Goal: Task Accomplishment & Management: Manage account settings

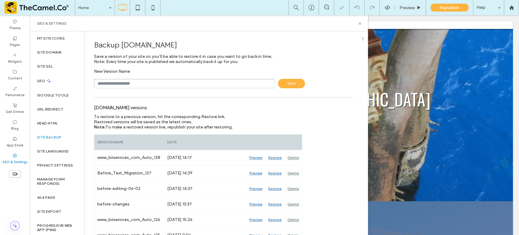
click at [128, 81] on input "text" at bounding box center [184, 83] width 181 height 9
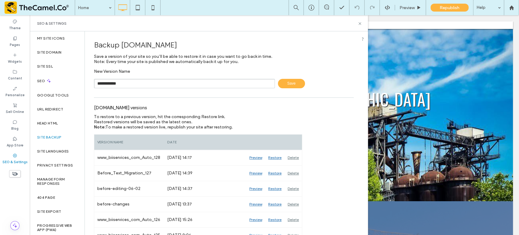
type input "**********"
click at [283, 84] on span "Save" at bounding box center [291, 83] width 27 height 9
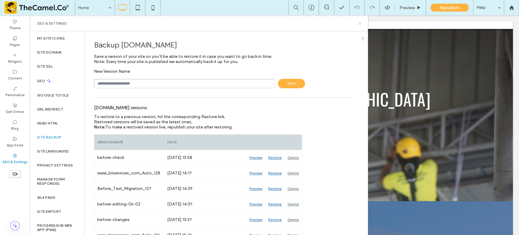
click at [359, 23] on icon at bounding box center [359, 23] width 5 height 5
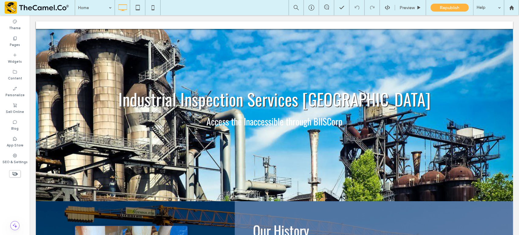
click at [15, 175] on icon at bounding box center [15, 173] width 7 height 7
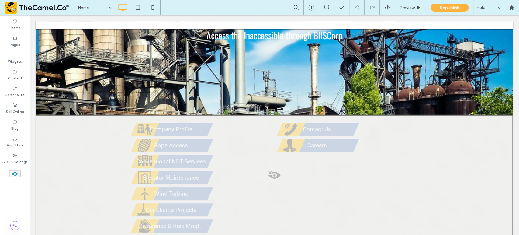
scroll to position [84, 0]
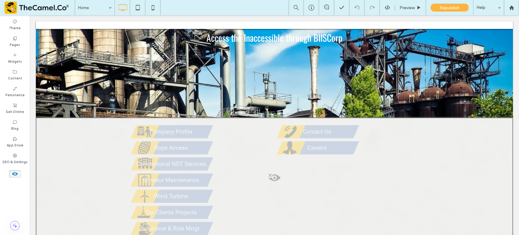
click at [12, 174] on use at bounding box center [15, 174] width 6 height 4
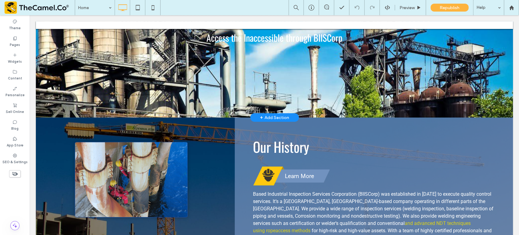
scroll to position [0, 0]
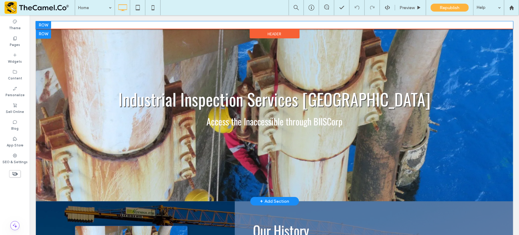
click at [291, 23] on div "Click To Paste" at bounding box center [274, 25] width 477 height 8
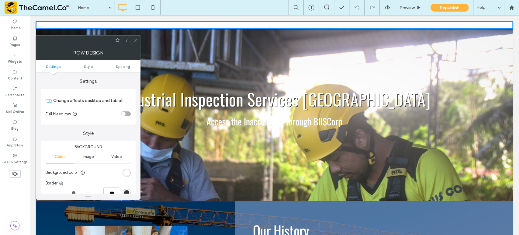
click at [138, 41] on div at bounding box center [135, 40] width 9 height 9
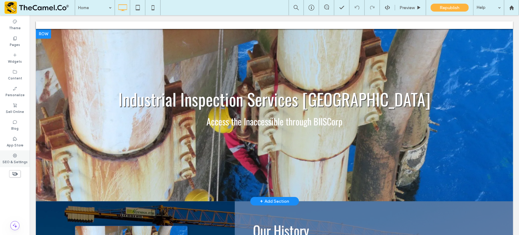
click at [17, 157] on icon at bounding box center [14, 155] width 5 height 5
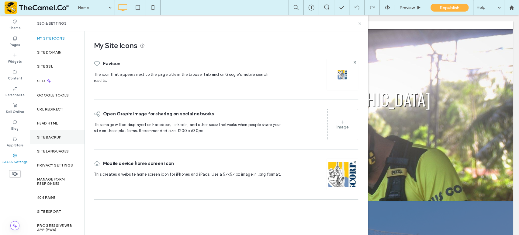
click at [54, 141] on div "Site Backup" at bounding box center [57, 137] width 55 height 14
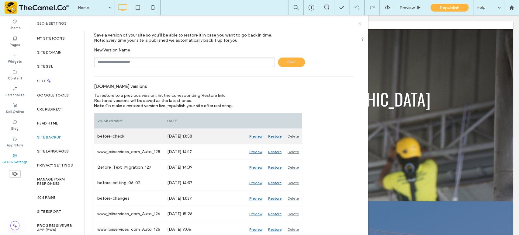
scroll to position [21, 0]
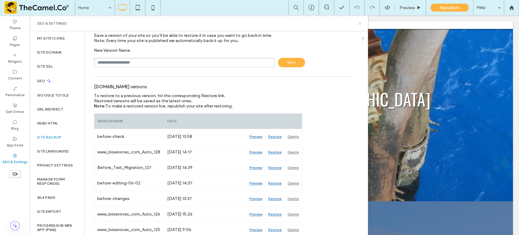
click at [359, 24] on icon at bounding box center [359, 23] width 5 height 5
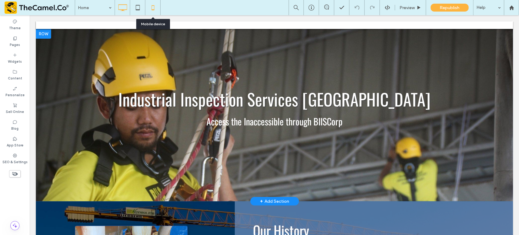
click at [155, 4] on icon at bounding box center [153, 8] width 12 height 12
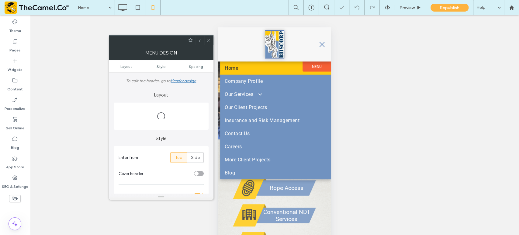
scroll to position [0, 0]
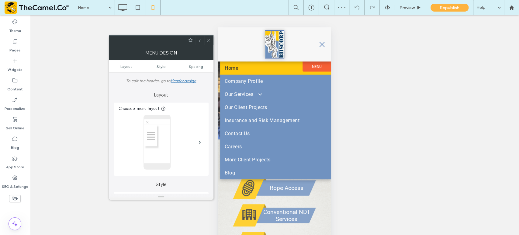
click at [208, 39] on icon at bounding box center [208, 40] width 5 height 5
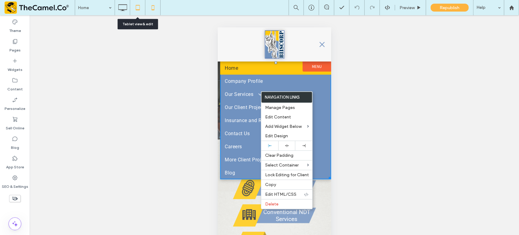
click at [138, 5] on use at bounding box center [138, 7] width 4 height 5
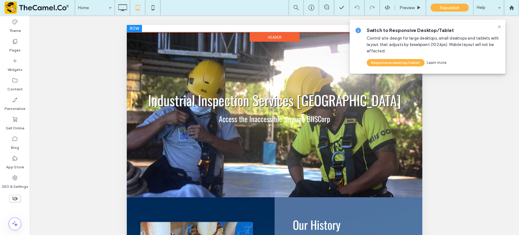
click at [252, 27] on div "Click To Paste" at bounding box center [273, 29] width 295 height 8
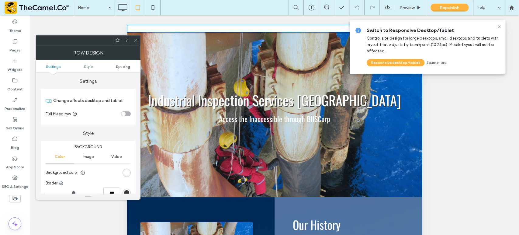
click at [122, 67] on span "Spacing" at bounding box center [123, 66] width 14 height 5
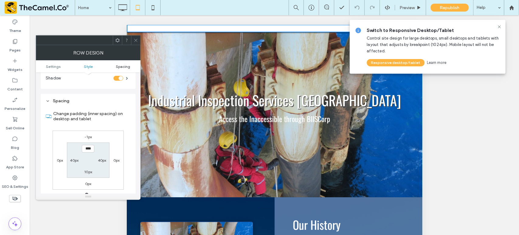
scroll to position [153, 0]
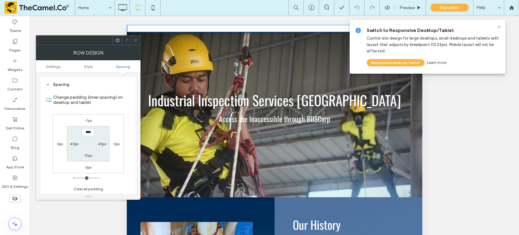
click at [138, 40] on div at bounding box center [135, 40] width 9 height 9
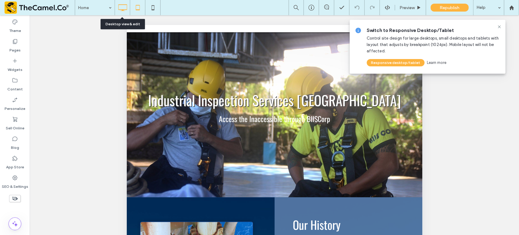
click at [125, 12] on icon at bounding box center [122, 8] width 12 height 12
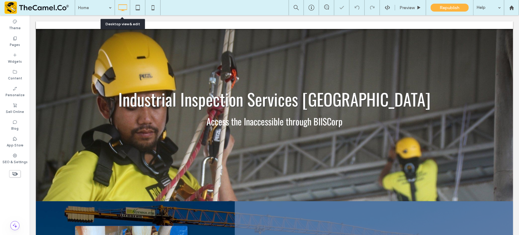
scroll to position [0, 0]
click at [16, 159] on label "SEO & Settings" at bounding box center [14, 161] width 25 height 7
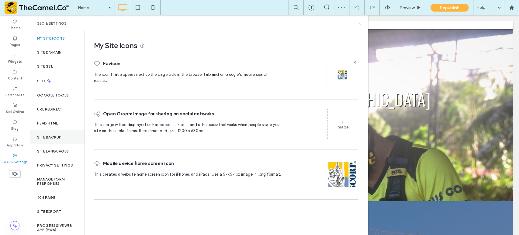
click at [59, 138] on label "Site Backup" at bounding box center [49, 137] width 24 height 4
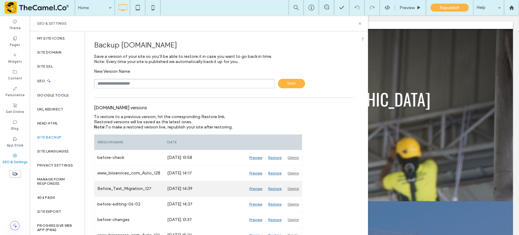
click at [274, 189] on div "Restore" at bounding box center [274, 188] width 19 height 15
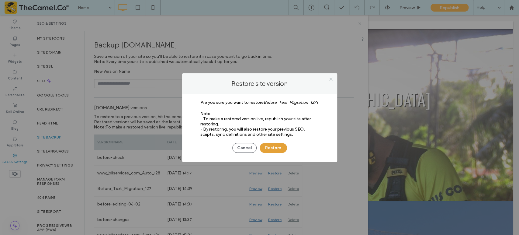
click at [273, 151] on button "Restore" at bounding box center [273, 148] width 27 height 10
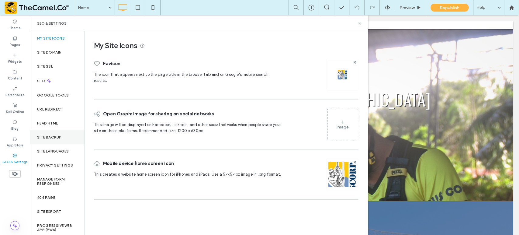
click at [49, 136] on label "Site Backup" at bounding box center [49, 137] width 24 height 4
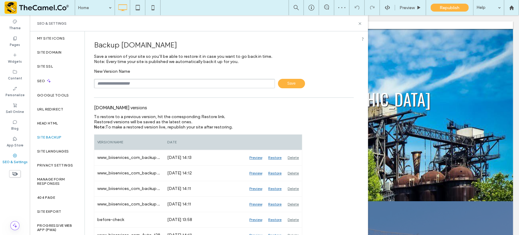
drag, startPoint x: 197, startPoint y: 44, endPoint x: 118, endPoint y: 49, distance: 79.1
click at [118, 49] on div "Backup www.biiservices.com" at bounding box center [224, 45] width 260 height 18
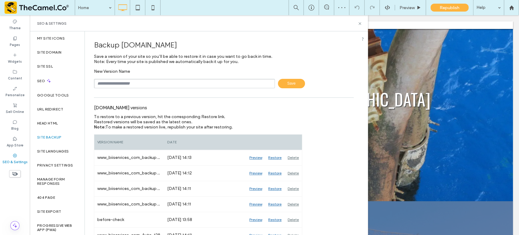
copy span "[DOMAIN_NAME]"
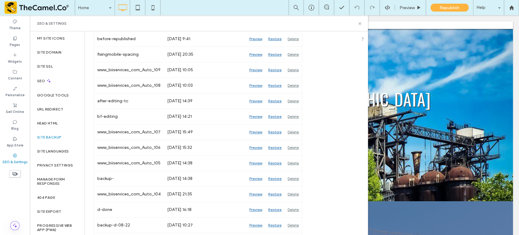
scroll to position [552, 0]
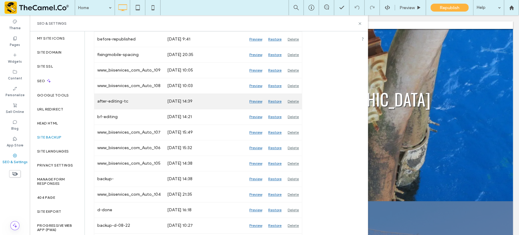
click at [272, 100] on div "Restore" at bounding box center [274, 101] width 19 height 15
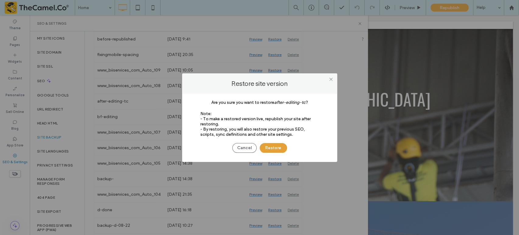
click at [269, 147] on button "Restore" at bounding box center [273, 148] width 27 height 10
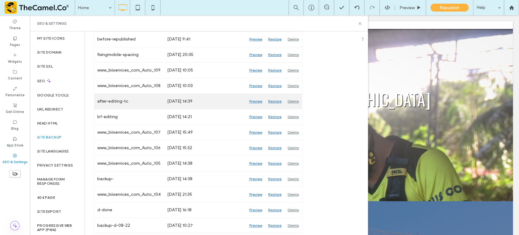
drag, startPoint x: 256, startPoint y: 99, endPoint x: 246, endPoint y: 100, distance: 9.5
click at [246, 100] on div "Preview" at bounding box center [255, 101] width 19 height 15
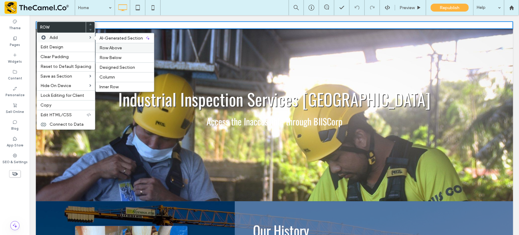
click at [108, 46] on span "Row Above" at bounding box center [110, 47] width 22 height 5
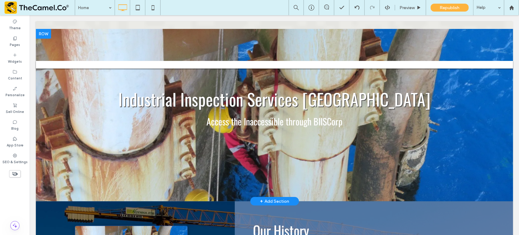
click at [66, 73] on div "Industrial Inspection Services Philippines Access the Inaccessible through BIIS…" at bounding box center [274, 89] width 477 height 83
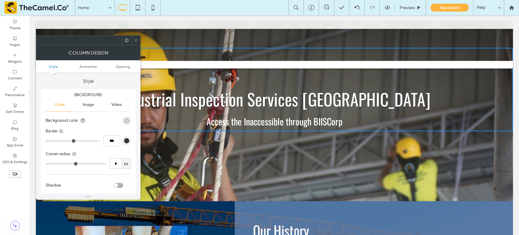
click at [136, 38] on icon at bounding box center [135, 40] width 5 height 5
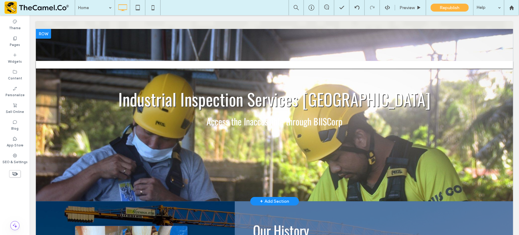
click at [45, 76] on div "Industrial Inspection Services Philippines Access the Inaccessible through BIIS…" at bounding box center [274, 89] width 477 height 83
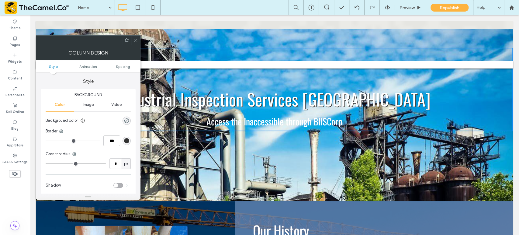
click at [136, 40] on icon at bounding box center [135, 40] width 5 height 5
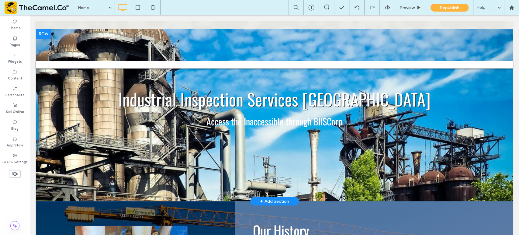
click at [40, 187] on div at bounding box center [274, 115] width 477 height 172
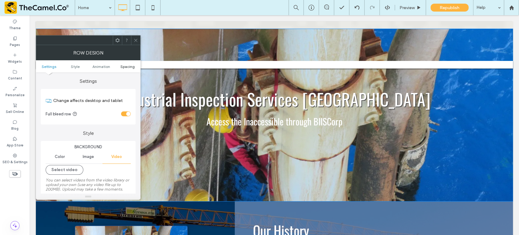
click at [131, 66] on span "Spacing" at bounding box center [127, 66] width 14 height 5
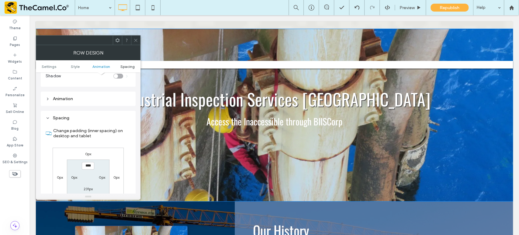
scroll to position [246, 0]
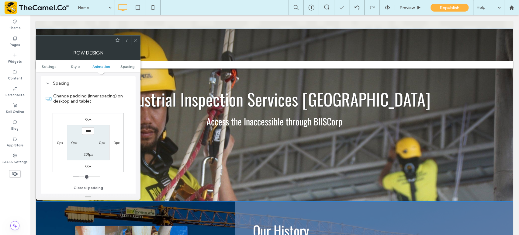
type input "**"
click at [136, 39] on icon at bounding box center [135, 40] width 5 height 5
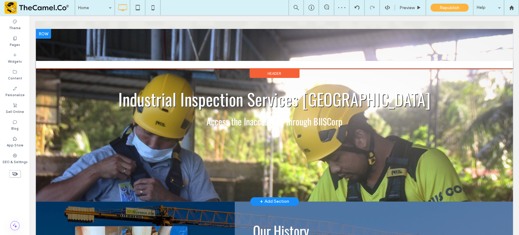
click at [260, 70] on div "Header" at bounding box center [274, 73] width 50 height 9
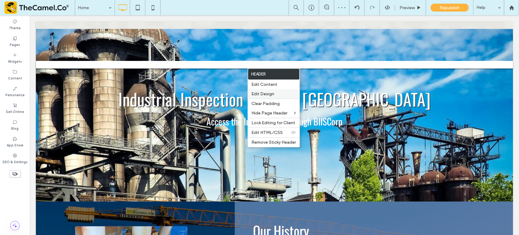
click at [261, 92] on span "Edit Design" at bounding box center [262, 93] width 23 height 5
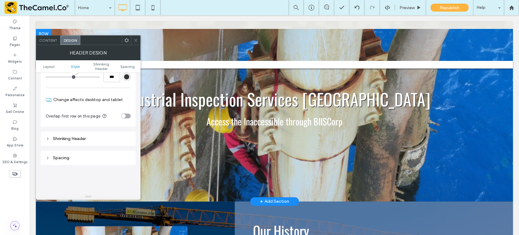
scroll to position [135, 0]
click at [136, 38] on icon at bounding box center [135, 40] width 5 height 5
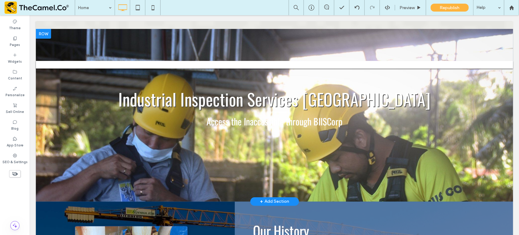
click at [44, 76] on div "Industrial Inspection Services Philippines Access the Inaccessible through BIIS…" at bounding box center [274, 89] width 477 height 83
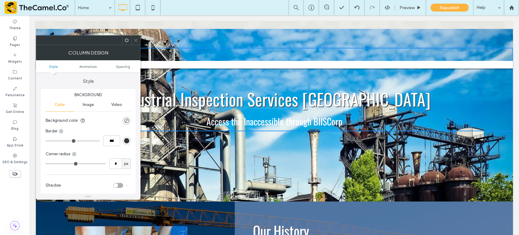
click at [136, 40] on icon at bounding box center [135, 40] width 5 height 5
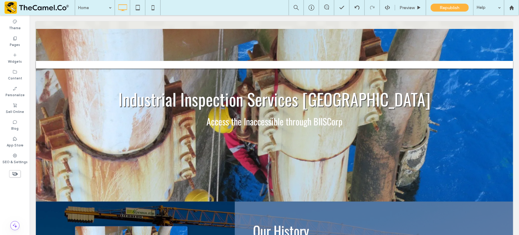
click at [43, 191] on div at bounding box center [274, 115] width 477 height 172
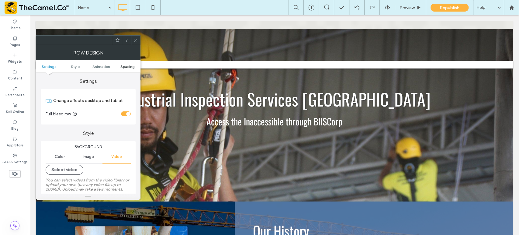
click at [125, 66] on span "Spacing" at bounding box center [127, 66] width 14 height 5
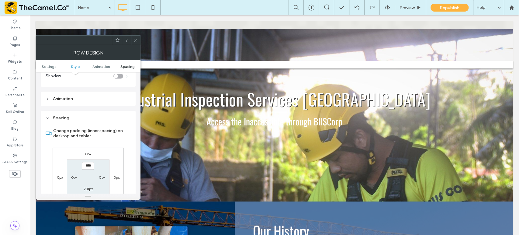
scroll to position [246, 0]
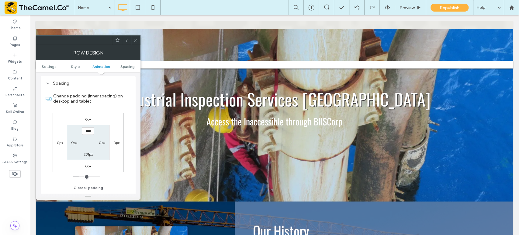
click at [136, 41] on use at bounding box center [135, 40] width 3 height 3
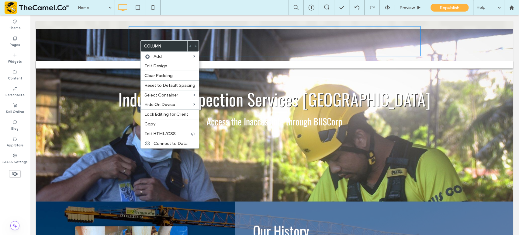
click at [244, 45] on div "Click To Paste Click To Paste" at bounding box center [275, 41] width 292 height 30
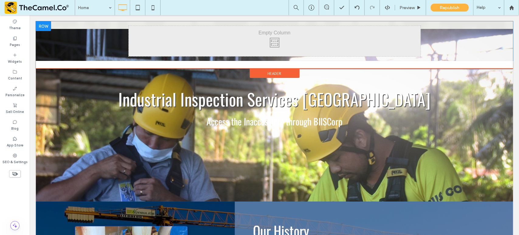
click at [44, 28] on div at bounding box center [43, 26] width 15 height 10
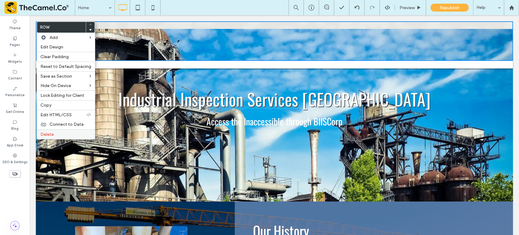
click at [70, 137] on div "Delete" at bounding box center [66, 134] width 58 height 10
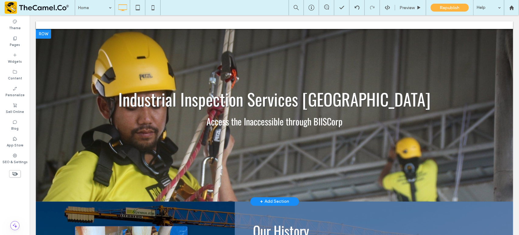
click at [44, 34] on div at bounding box center [43, 34] width 15 height 10
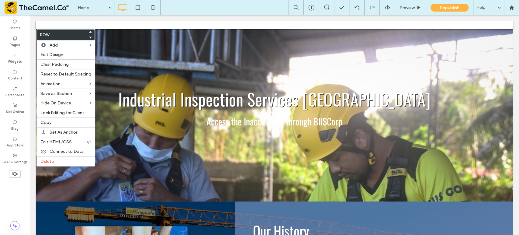
click at [111, 25] on div "Click To Paste" at bounding box center [274, 25] width 477 height 8
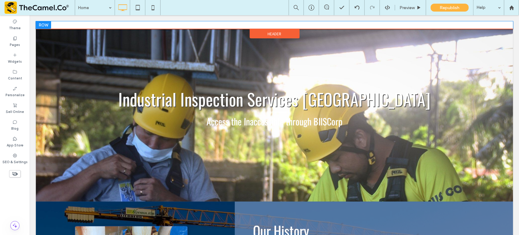
click at [46, 24] on div at bounding box center [43, 25] width 15 height 8
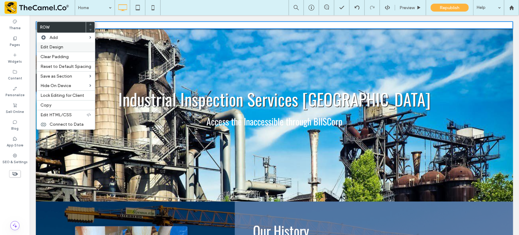
click at [51, 46] on span "Edit Design" at bounding box center [51, 46] width 23 height 5
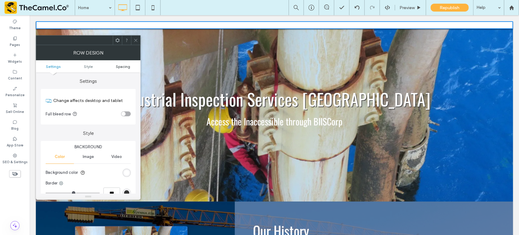
click at [124, 66] on span "Spacing" at bounding box center [123, 66] width 14 height 5
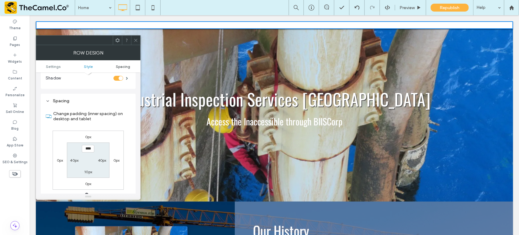
scroll to position [153, 0]
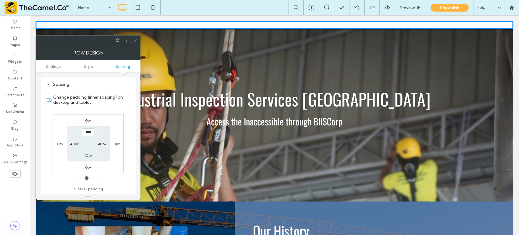
click at [136, 38] on icon at bounding box center [135, 40] width 5 height 5
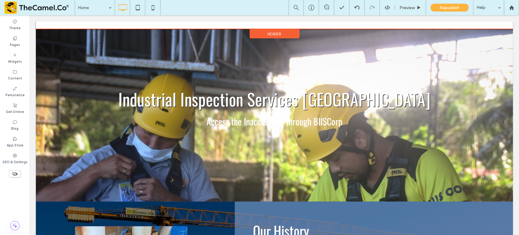
click at [267, 33] on span "Header" at bounding box center [274, 33] width 14 height 5
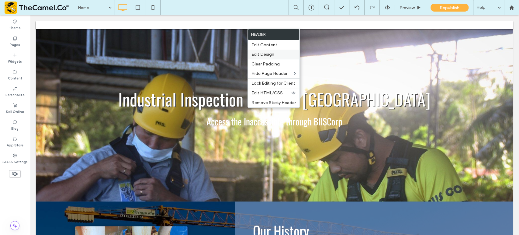
click at [266, 52] on span "Edit Design" at bounding box center [262, 54] width 23 height 5
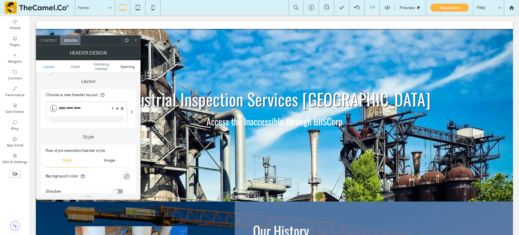
click at [131, 66] on span "Spacing" at bounding box center [127, 66] width 14 height 5
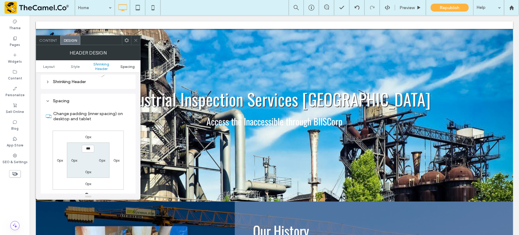
scroll to position [208, 0]
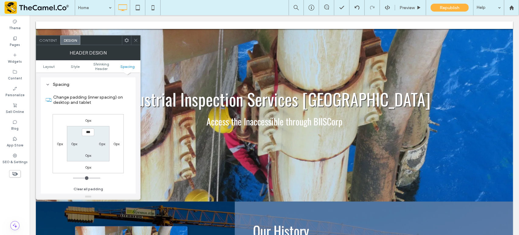
click at [135, 41] on icon at bounding box center [135, 40] width 5 height 5
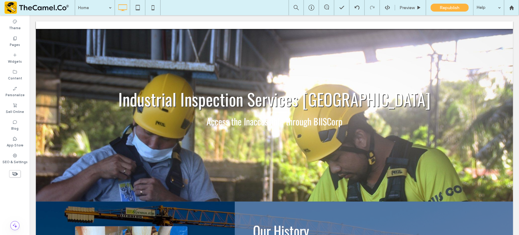
click at [226, 46] on div at bounding box center [274, 115] width 477 height 172
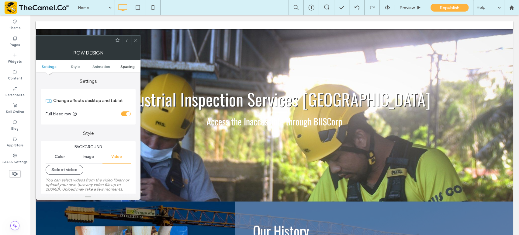
click at [131, 64] on span "Spacing" at bounding box center [127, 66] width 14 height 5
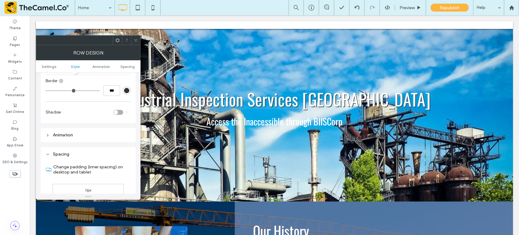
scroll to position [175, 0]
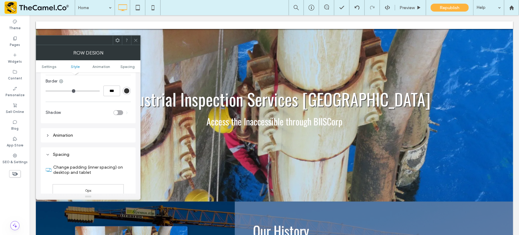
click at [137, 39] on icon at bounding box center [135, 40] width 5 height 5
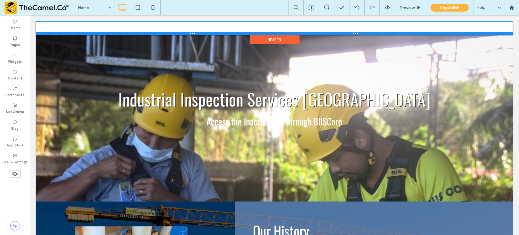
drag, startPoint x: 261, startPoint y: 26, endPoint x: 277, endPoint y: 31, distance: 16.0
click at [277, 32] on div at bounding box center [274, 33] width 477 height 3
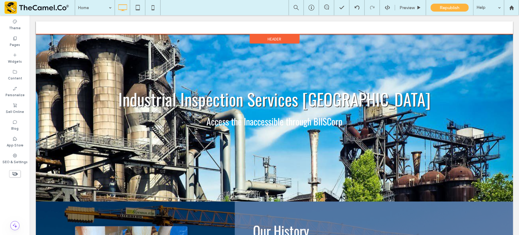
click at [262, 38] on div "Header" at bounding box center [274, 38] width 50 height 9
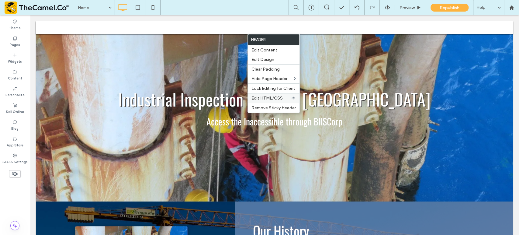
click at [263, 100] on span "Edit HTML/CSS" at bounding box center [266, 97] width 31 height 5
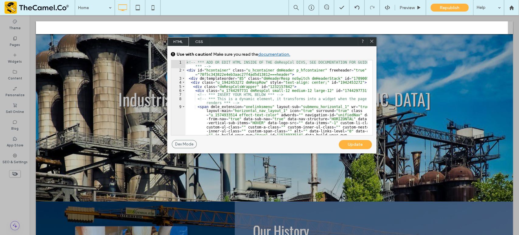
scroll to position [0, 0]
click at [198, 40] on span "CSS" at bounding box center [199, 41] width 21 height 9
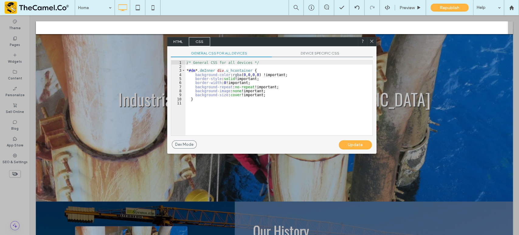
click at [321, 50] on div "GENERAL CSS FOR ALL DEVICES DEVICE SPECIFIC CSS Use with caution! Make sure you…" at bounding box center [271, 93] width 209 height 94
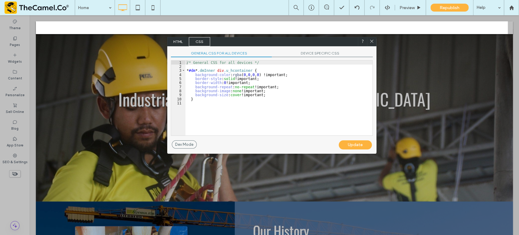
click at [316, 53] on span "DEVICE SPECIFIC CSS" at bounding box center [322, 54] width 101 height 6
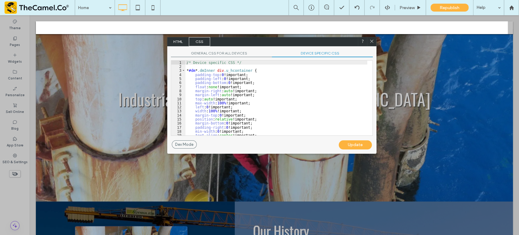
click at [174, 40] on span "HTML" at bounding box center [177, 41] width 21 height 9
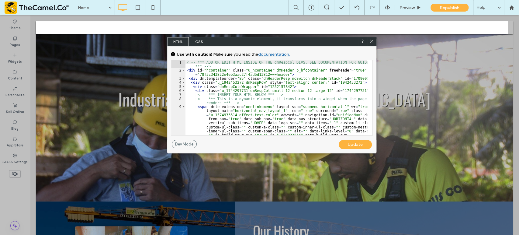
click at [369, 40] on icon at bounding box center [371, 41] width 5 height 5
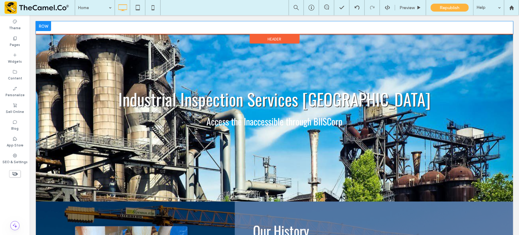
click at [45, 25] on div at bounding box center [43, 26] width 15 height 10
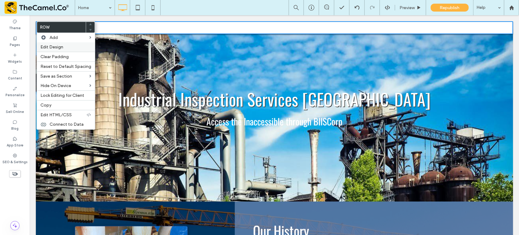
click at [53, 48] on span "Edit Design" at bounding box center [51, 46] width 23 height 5
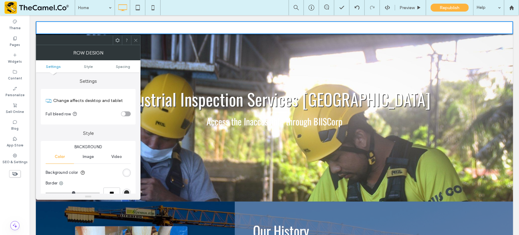
click at [136, 38] on icon at bounding box center [135, 40] width 5 height 5
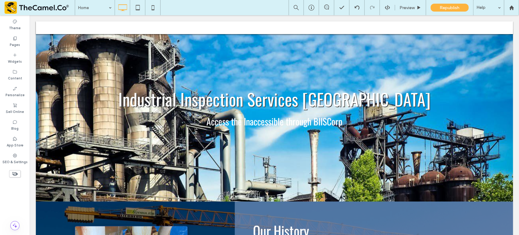
click at [128, 42] on div at bounding box center [274, 115] width 477 height 172
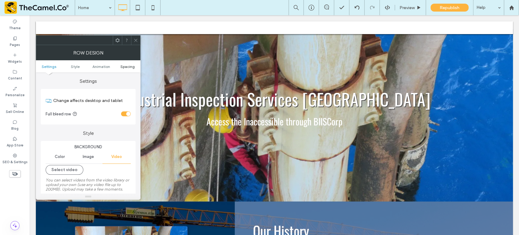
click at [128, 67] on span "Spacing" at bounding box center [127, 66] width 14 height 5
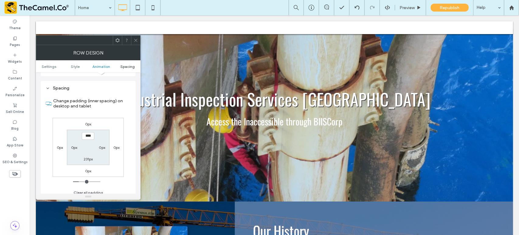
scroll to position [246, 0]
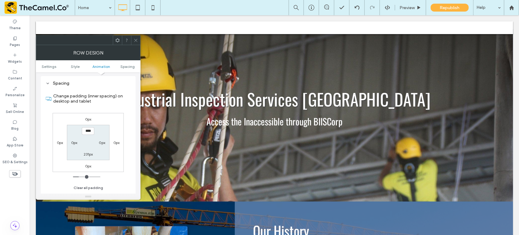
click at [117, 43] on span at bounding box center [117, 40] width 5 height 9
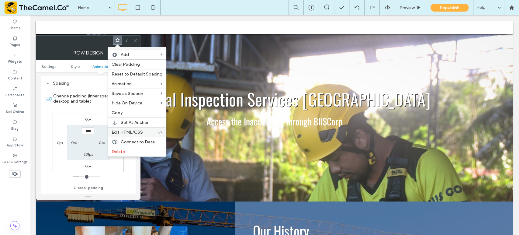
click at [140, 133] on span "Edit HTML/CSS" at bounding box center [127, 131] width 31 height 5
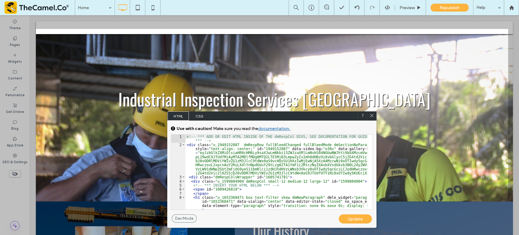
click at [199, 118] on span "CSS" at bounding box center [199, 115] width 21 height 9
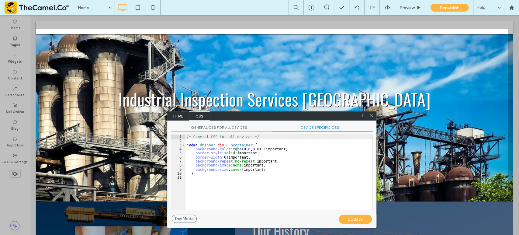
click at [311, 128] on span "DEVICE SPECIFIC CSS" at bounding box center [322, 128] width 101 height 6
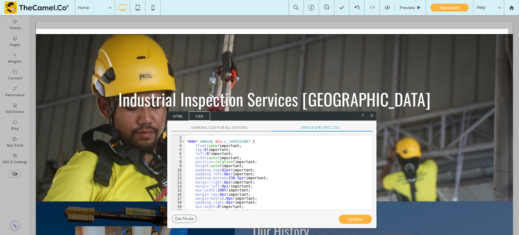
scroll to position [0, 0]
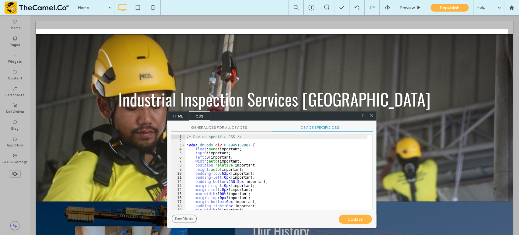
click at [372, 116] on use at bounding box center [371, 115] width 3 height 3
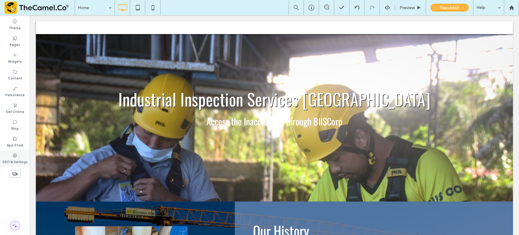
click at [18, 155] on div "SEO & Settings" at bounding box center [15, 158] width 30 height 17
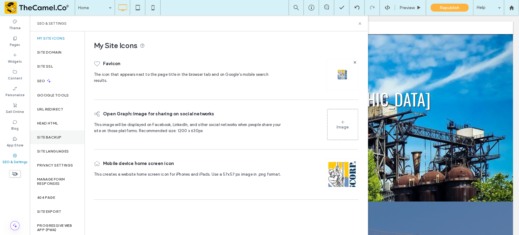
click at [66, 133] on div "Site Backup" at bounding box center [57, 137] width 55 height 14
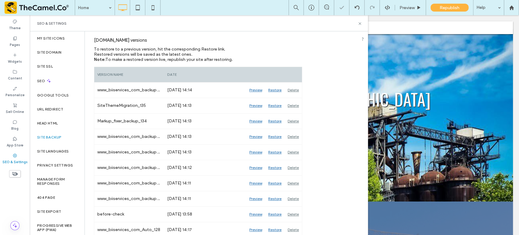
scroll to position [99, 0]
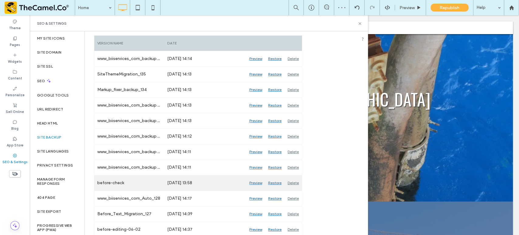
click at [279, 182] on div "Restore" at bounding box center [274, 182] width 19 height 15
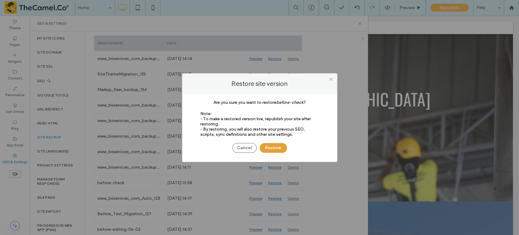
click at [275, 149] on button "Restore" at bounding box center [273, 148] width 27 height 10
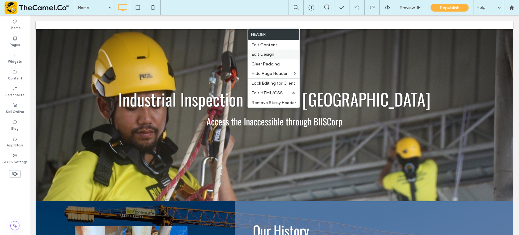
click at [270, 57] on div "Edit Design" at bounding box center [274, 54] width 52 height 9
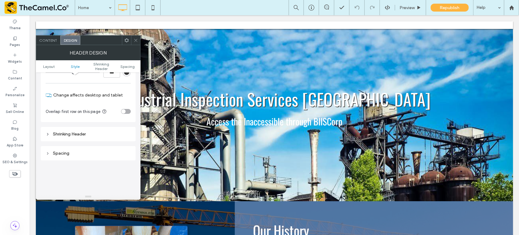
scroll to position [139, 0]
click at [80, 132] on div "Shrinking Header" at bounding box center [88, 133] width 85 height 5
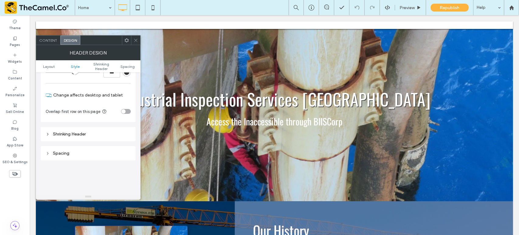
click at [134, 41] on icon at bounding box center [135, 40] width 5 height 5
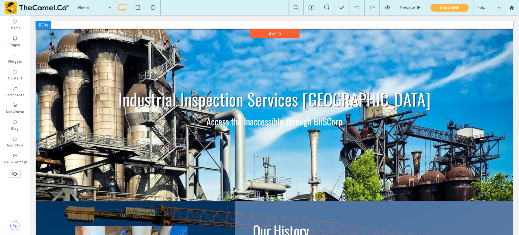
click at [292, 24] on div "Click To Paste" at bounding box center [274, 25] width 477 height 8
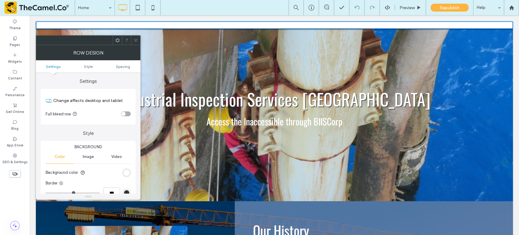
click at [135, 42] on icon at bounding box center [135, 40] width 5 height 5
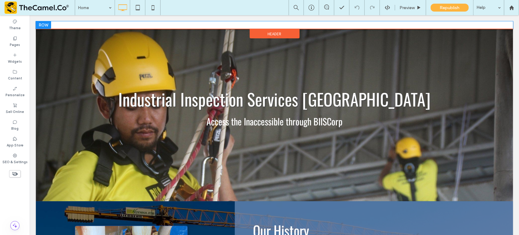
click at [175, 24] on div "Click To Paste" at bounding box center [274, 25] width 477 height 8
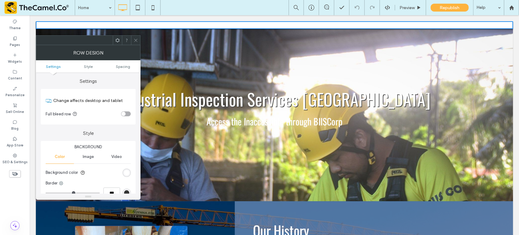
click at [134, 39] on icon at bounding box center [135, 40] width 5 height 5
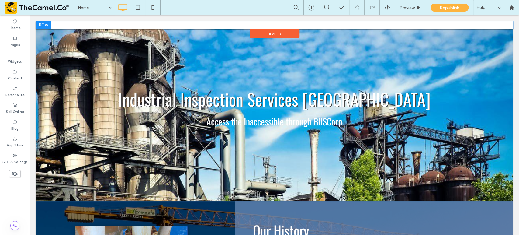
click at [163, 26] on div "Click To Paste" at bounding box center [274, 25] width 477 height 8
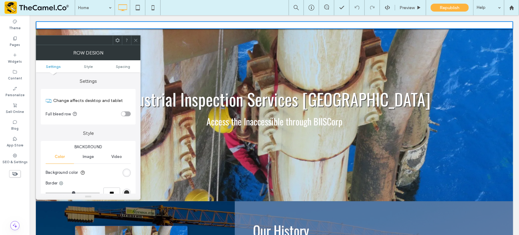
click at [136, 40] on icon at bounding box center [135, 40] width 5 height 5
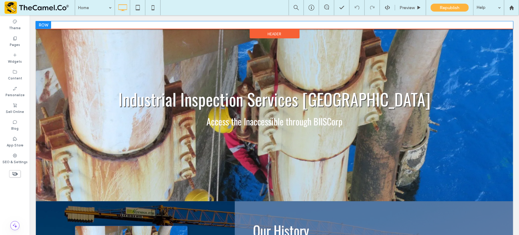
click at [48, 25] on div at bounding box center [43, 25] width 15 height 8
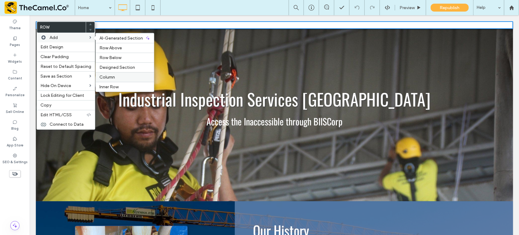
click at [112, 77] on span "Column" at bounding box center [106, 76] width 15 height 5
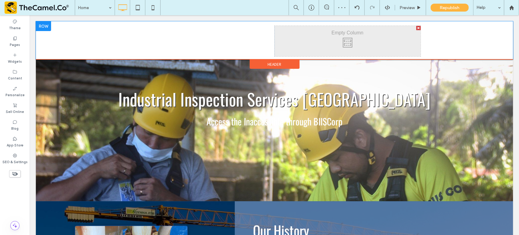
click at [246, 43] on div "Click To Paste" at bounding box center [202, 41] width 146 height 30
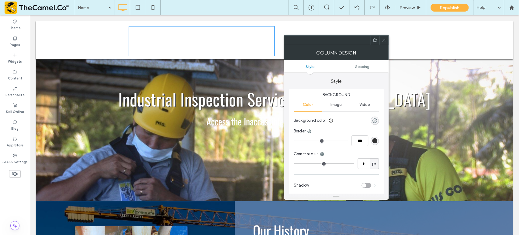
click at [374, 43] on span at bounding box center [374, 40] width 5 height 9
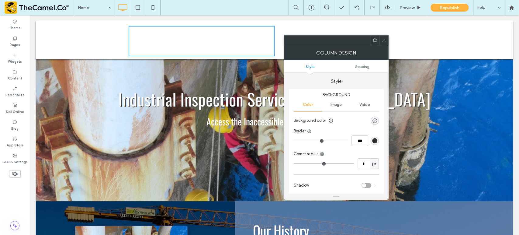
click at [385, 42] on icon at bounding box center [383, 40] width 5 height 5
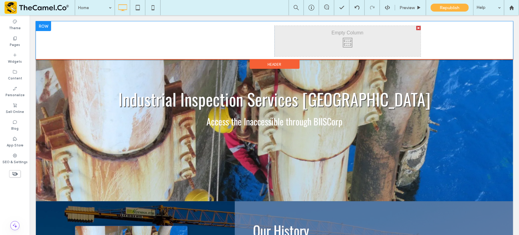
click at [233, 45] on div "Click To Paste" at bounding box center [202, 41] width 146 height 30
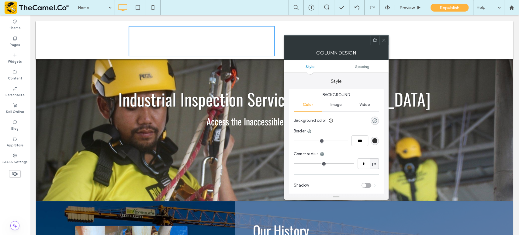
click at [233, 45] on div "Click To Paste" at bounding box center [202, 41] width 146 height 30
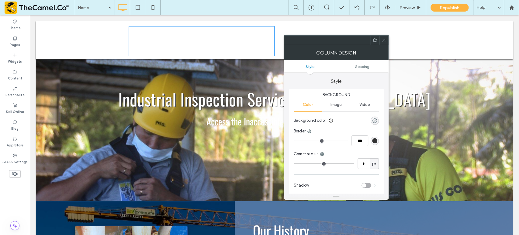
click at [233, 45] on div "Click To Paste" at bounding box center [202, 41] width 146 height 30
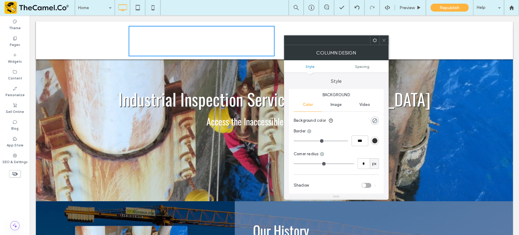
click at [382, 37] on span at bounding box center [383, 40] width 5 height 9
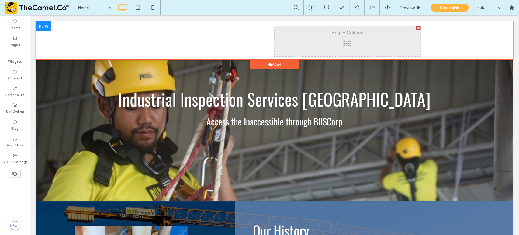
click at [416, 26] on div at bounding box center [418, 28] width 4 height 4
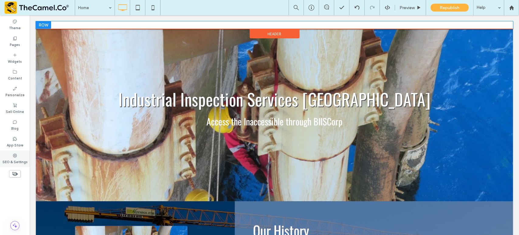
click at [17, 165] on div "SEO & Settings" at bounding box center [15, 158] width 30 height 17
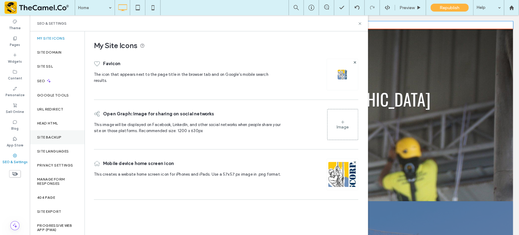
click at [60, 135] on label "Site Backup" at bounding box center [49, 137] width 24 height 4
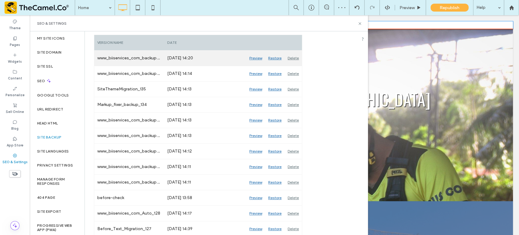
scroll to position [99, 0]
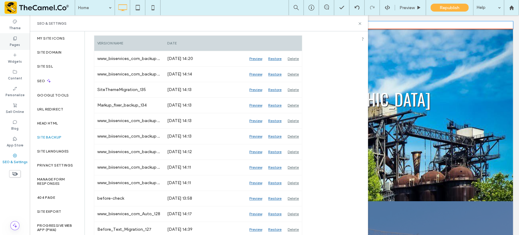
click at [15, 41] on label "Pages" at bounding box center [15, 44] width 10 height 7
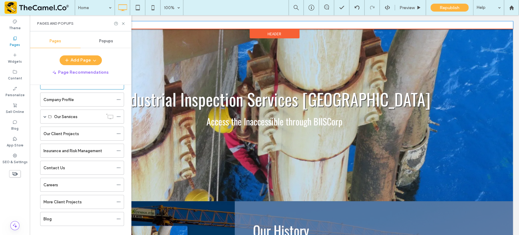
scroll to position [0, 0]
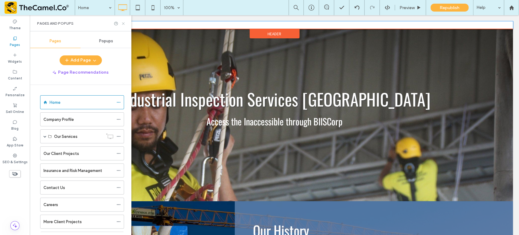
click at [124, 24] on use at bounding box center [123, 23] width 2 height 2
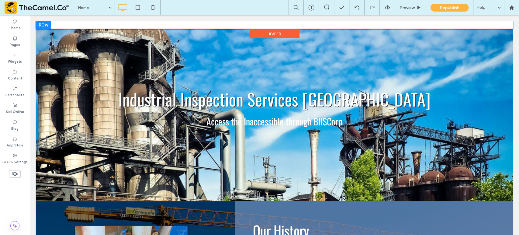
click at [262, 22] on div "Click To Paste" at bounding box center [274, 25] width 477 height 8
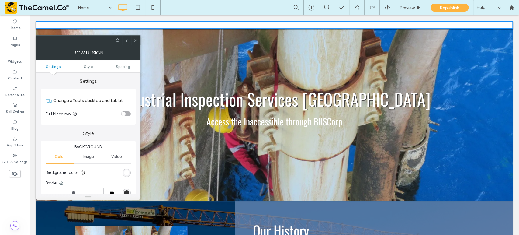
click at [137, 41] on icon at bounding box center [135, 40] width 5 height 5
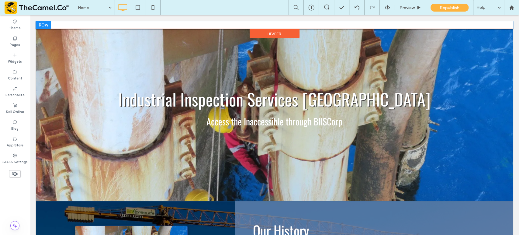
click at [273, 22] on div "Click To Paste" at bounding box center [274, 25] width 477 height 8
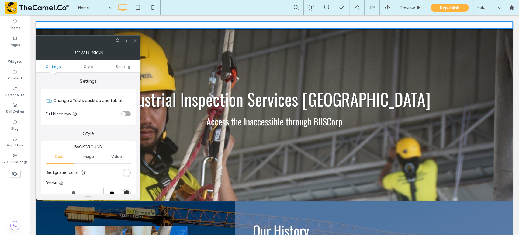
click at [137, 41] on icon at bounding box center [135, 40] width 5 height 5
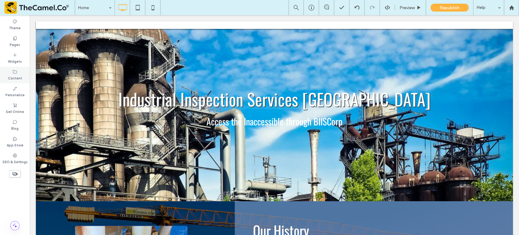
click at [21, 76] on label "Content" at bounding box center [15, 77] width 14 height 7
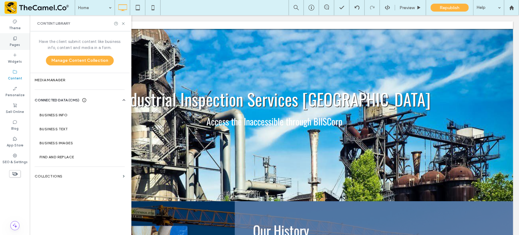
click at [12, 40] on icon at bounding box center [14, 38] width 5 height 5
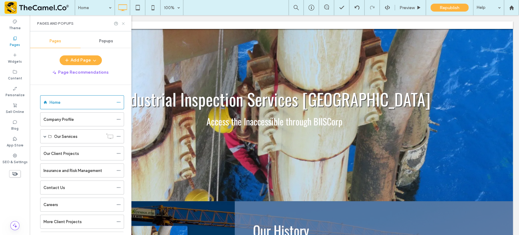
click at [124, 24] on use at bounding box center [123, 23] width 2 height 2
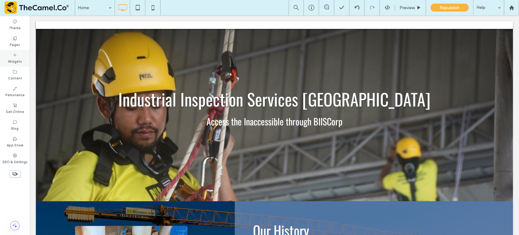
click at [17, 63] on label "Widgets" at bounding box center [15, 60] width 14 height 7
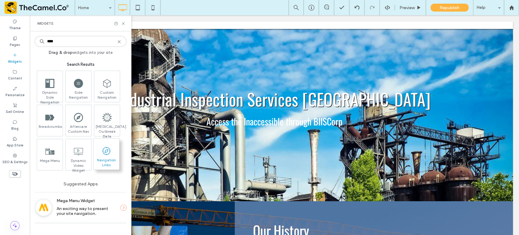
type input "****"
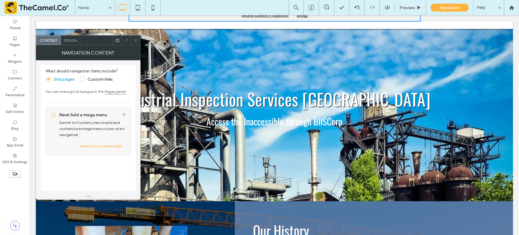
click at [76, 41] on span "Design" at bounding box center [70, 40] width 13 height 5
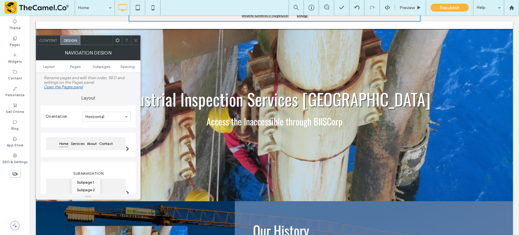
click at [139, 41] on div at bounding box center [135, 40] width 9 height 9
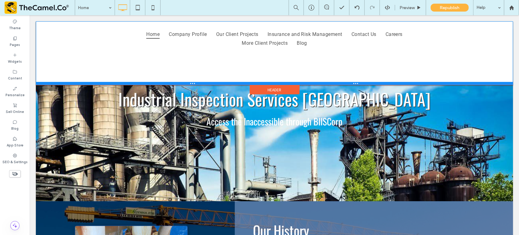
drag, startPoint x: 269, startPoint y: 29, endPoint x: 269, endPoint y: 84, distance: 55.9
click at [269, 84] on div "Click To Paste Home Company Profile Our Client Projects Insurance and Risk Mana…" at bounding box center [274, 53] width 477 height 64
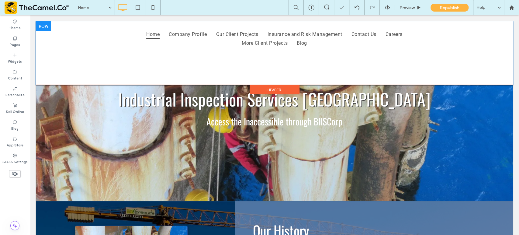
click at [254, 65] on div "Click To Paste Home Company Profile Our Client Projects Insurance and Risk Mana…" at bounding box center [274, 53] width 477 height 64
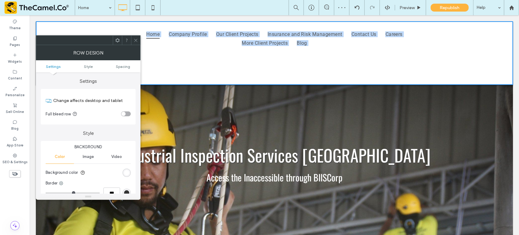
click at [136, 40] on icon at bounding box center [135, 40] width 5 height 5
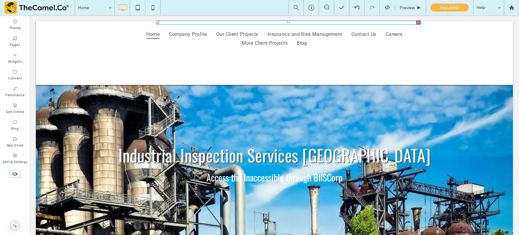
click at [307, 22] on nav at bounding box center [288, 22] width 264 height 4
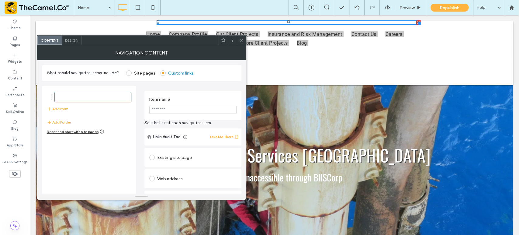
click at [241, 37] on span at bounding box center [241, 40] width 5 height 9
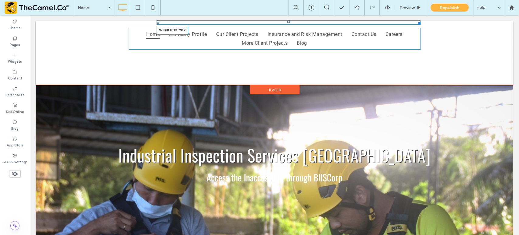
drag, startPoint x: 414, startPoint y: 22, endPoint x: 445, endPoint y: 39, distance: 35.1
click at [416, 24] on div at bounding box center [418, 22] width 5 height 5
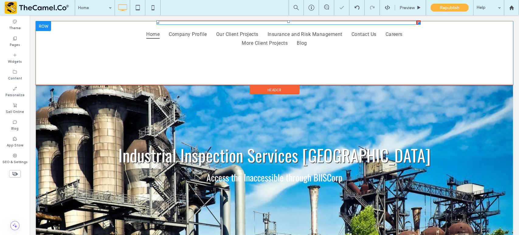
click at [384, 22] on nav at bounding box center [288, 22] width 264 height 4
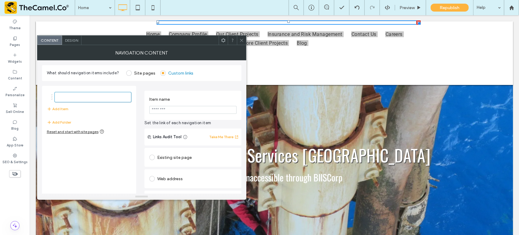
click at [68, 39] on span "Design" at bounding box center [71, 40] width 13 height 5
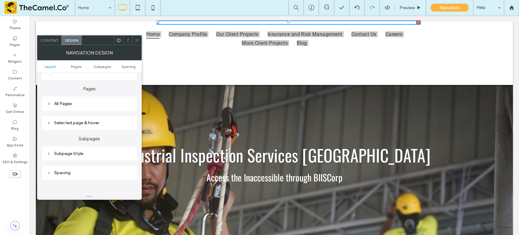
scroll to position [135, 0]
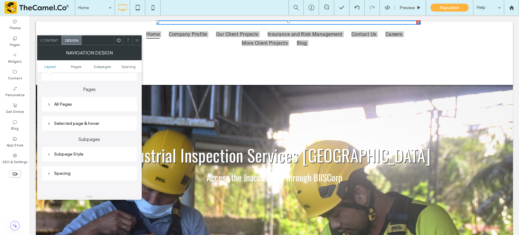
click at [138, 41] on use at bounding box center [136, 40] width 3 height 3
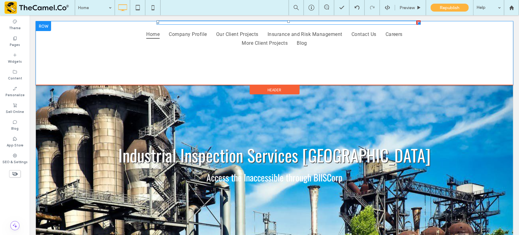
click at [218, 23] on nav at bounding box center [288, 22] width 264 height 4
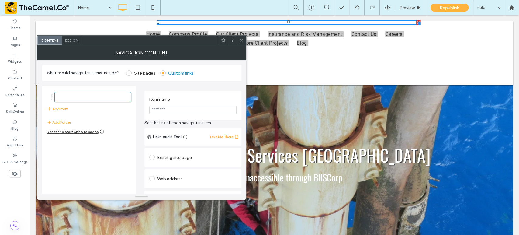
click at [242, 39] on icon at bounding box center [241, 40] width 5 height 5
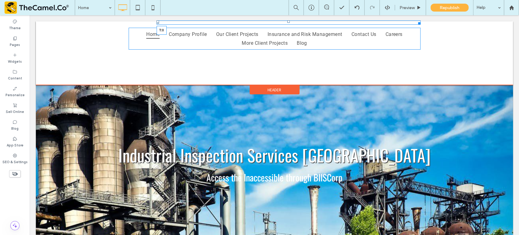
drag, startPoint x: 285, startPoint y: 21, endPoint x: 314, endPoint y: 71, distance: 57.6
click at [284, 25] on nav "T:0" at bounding box center [288, 22] width 264 height 4
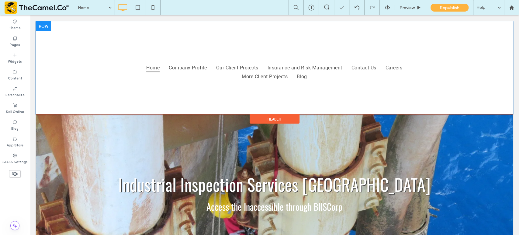
click at [266, 58] on div "Click To Paste Home Company Profile Our Client Projects Insurance and Risk Mana…" at bounding box center [275, 68] width 292 height 29
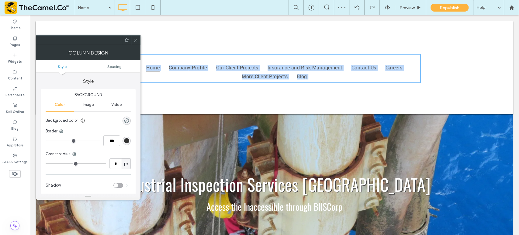
click at [135, 40] on icon at bounding box center [135, 40] width 5 height 5
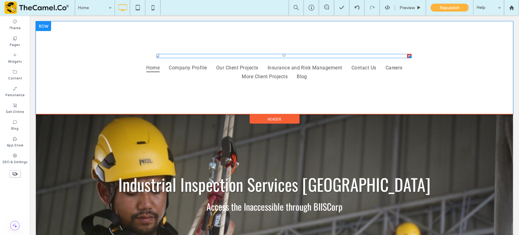
click at [236, 55] on nav at bounding box center [283, 56] width 255 height 4
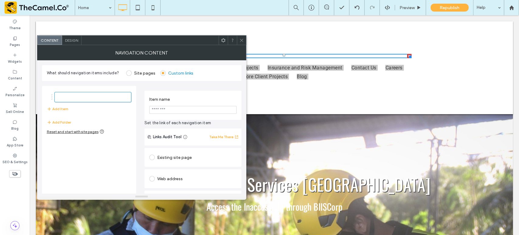
click at [243, 41] on icon at bounding box center [241, 40] width 5 height 5
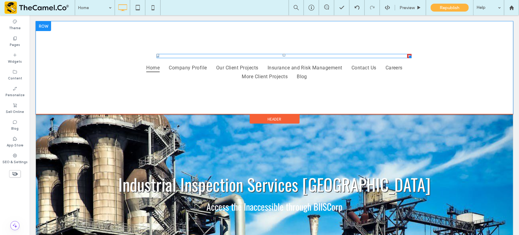
click at [252, 56] on nav at bounding box center [283, 56] width 255 height 4
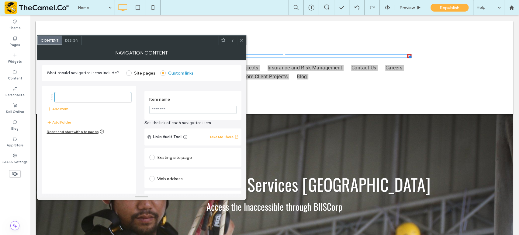
click at [242, 43] on span at bounding box center [241, 40] width 5 height 9
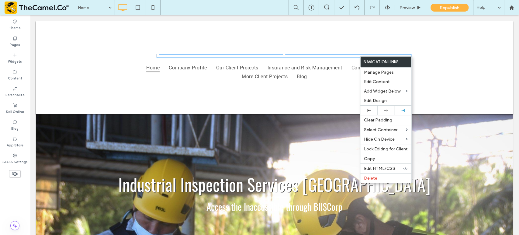
click at [336, 41] on div "Click To Paste Home Company Profile Our Client Projects Insurance and Risk Mana…" at bounding box center [274, 67] width 477 height 93
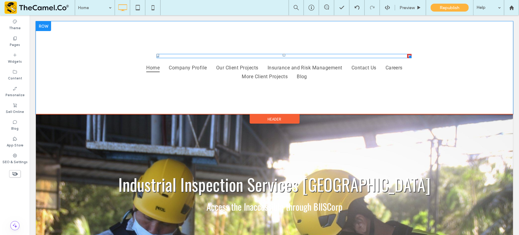
click at [318, 56] on nav at bounding box center [283, 56] width 255 height 4
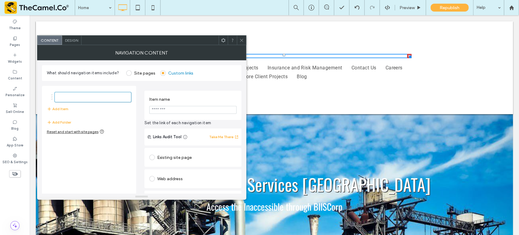
click at [73, 42] on span "Design" at bounding box center [71, 40] width 13 height 5
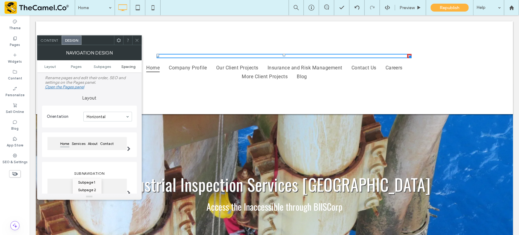
click at [128, 67] on span "Spacing" at bounding box center [128, 66] width 14 height 5
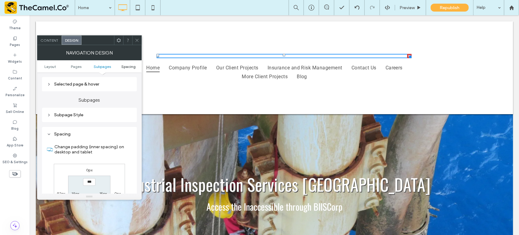
scroll to position [224, 0]
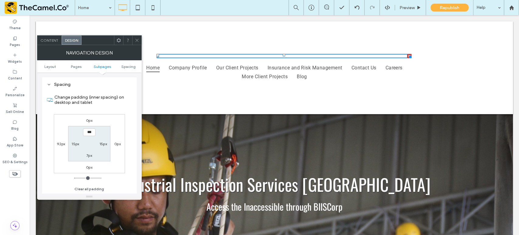
click at [119, 39] on use at bounding box center [118, 40] width 4 height 4
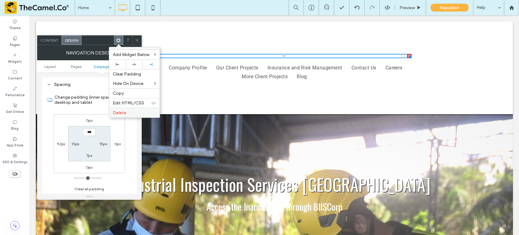
click at [134, 110] on label "Delete" at bounding box center [134, 112] width 43 height 5
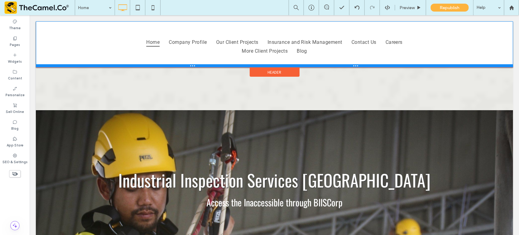
drag, startPoint x: 241, startPoint y: 109, endPoint x: 253, endPoint y: 67, distance: 44.0
click at [253, 67] on div at bounding box center [274, 65] width 477 height 3
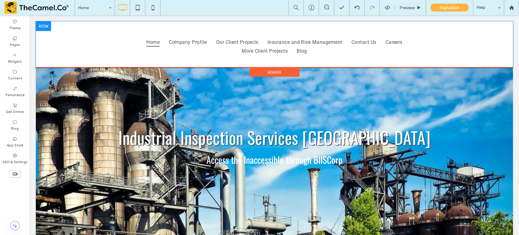
click at [43, 26] on div at bounding box center [43, 26] width 15 height 10
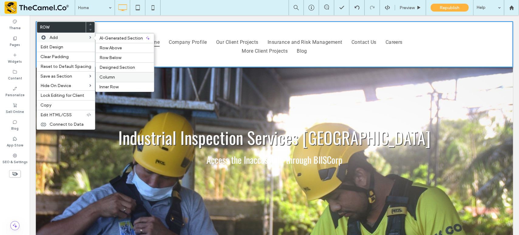
click at [106, 78] on span "Column" at bounding box center [106, 76] width 15 height 5
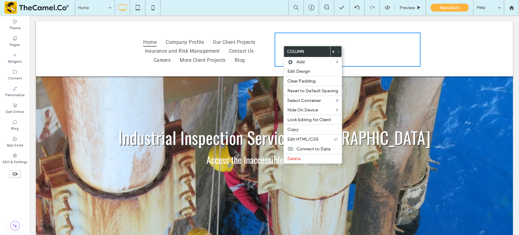
click at [333, 50] on div at bounding box center [332, 51] width 5 height 11
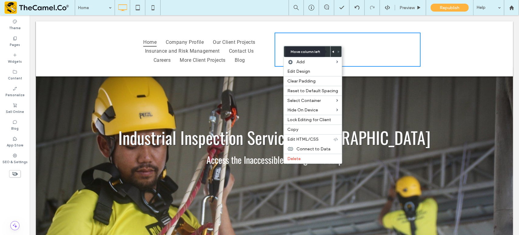
click at [332, 50] on icon at bounding box center [333, 51] width 2 height 2
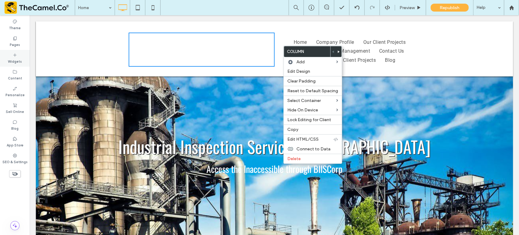
click at [14, 59] on label "Widgets" at bounding box center [15, 60] width 14 height 7
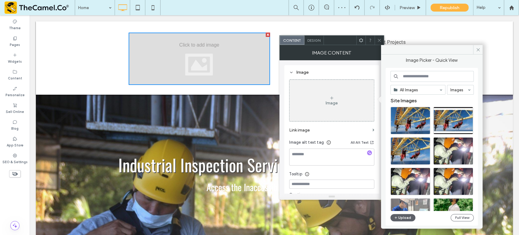
click at [416, 78] on input at bounding box center [431, 76] width 83 height 11
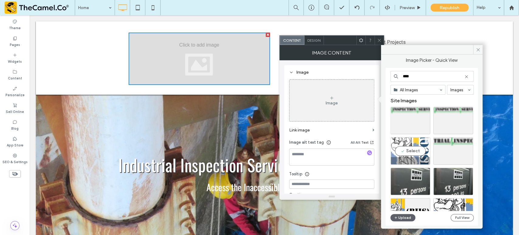
type input "****"
click at [408, 150] on div "Select" at bounding box center [410, 150] width 40 height 27
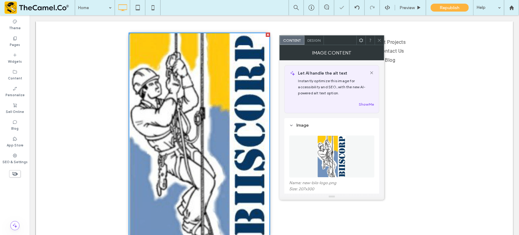
click at [316, 40] on span "Design" at bounding box center [313, 40] width 13 height 5
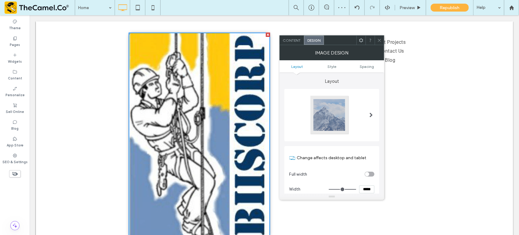
type input "*"
click at [294, 41] on span "Content" at bounding box center [292, 40] width 18 height 5
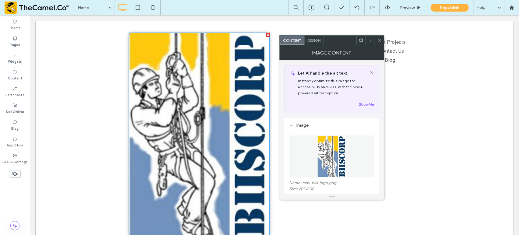
click at [312, 39] on span "Design" at bounding box center [313, 40] width 13 height 5
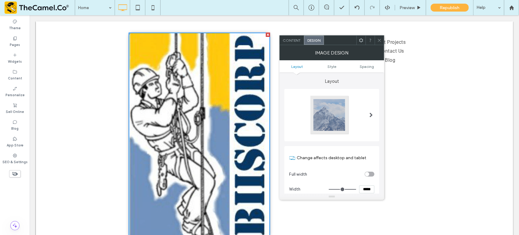
click at [365, 183] on section "Width *****" at bounding box center [331, 188] width 85 height 15
click at [367, 188] on input "*****" at bounding box center [366, 189] width 15 height 8
type input "*****"
type input "***"
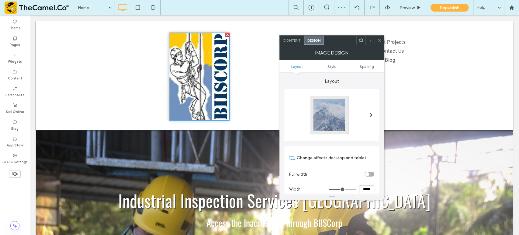
click at [366, 190] on input "*****" at bounding box center [366, 189] width 15 height 8
type input "*****"
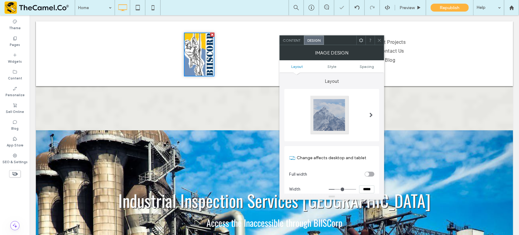
type input "***"
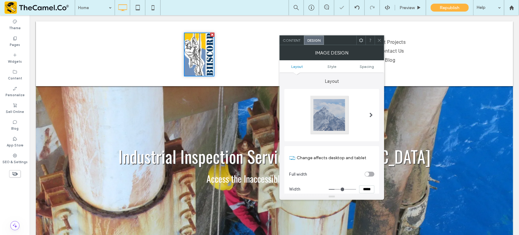
click at [380, 39] on icon at bounding box center [379, 40] width 5 height 5
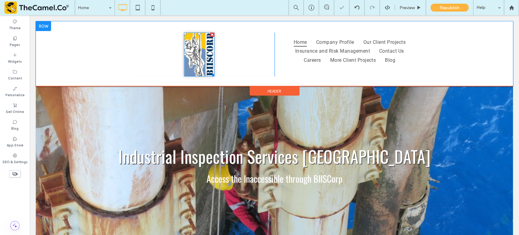
click at [201, 48] on img at bounding box center [199, 55] width 30 height 44
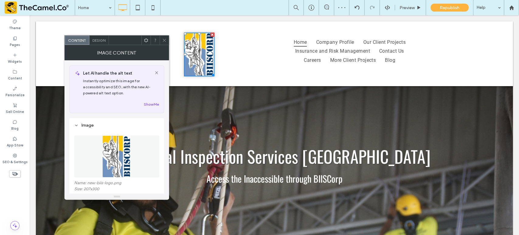
click at [146, 38] on icon at bounding box center [146, 40] width 5 height 5
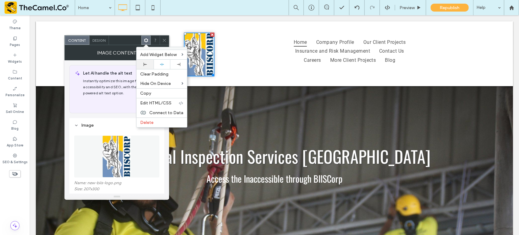
click at [146, 63] on icon at bounding box center [144, 64] width 3 height 3
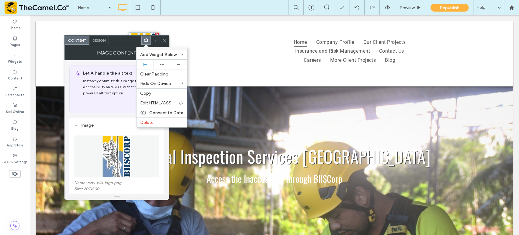
click at [164, 38] on icon at bounding box center [164, 40] width 5 height 5
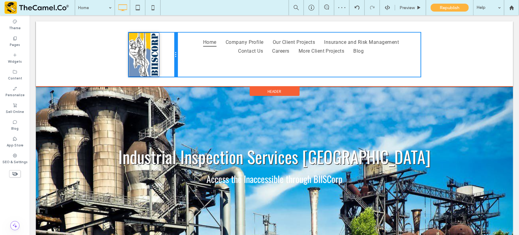
drag, startPoint x: 271, startPoint y: 50, endPoint x: 195, endPoint y: 61, distance: 77.0
click at [165, 46] on div "Click To Paste Click To Paste" at bounding box center [153, 55] width 49 height 44
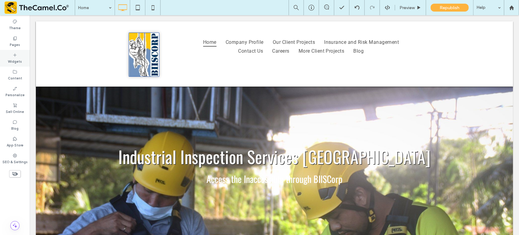
click at [16, 53] on icon at bounding box center [14, 55] width 5 height 5
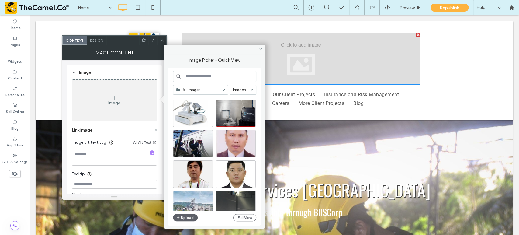
scroll to position [379, 0]
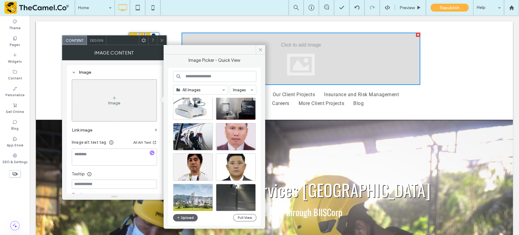
click at [202, 74] on input at bounding box center [214, 76] width 83 height 11
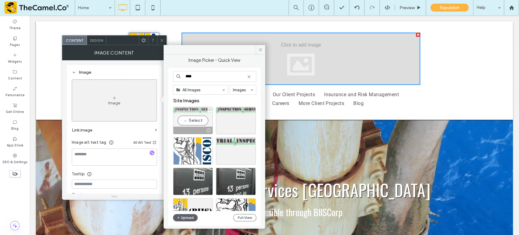
type input "****"
click at [198, 120] on div "Select" at bounding box center [193, 120] width 40 height 27
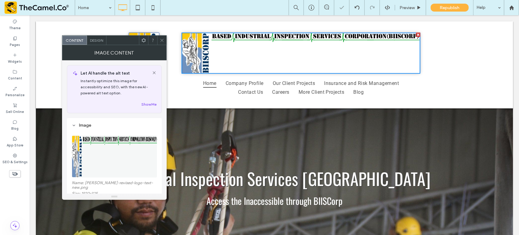
click at [161, 38] on icon at bounding box center [162, 40] width 5 height 5
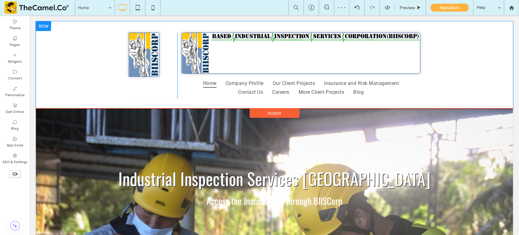
click at [129, 94] on div "Click To Paste Click To Paste" at bounding box center [153, 66] width 49 height 66
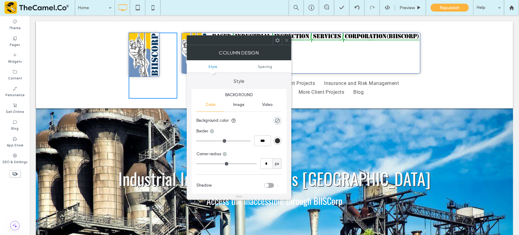
click at [92, 87] on div "Click To Paste Click To Paste Click To Paste Home Company Profile Our Client Pr…" at bounding box center [274, 64] width 477 height 87
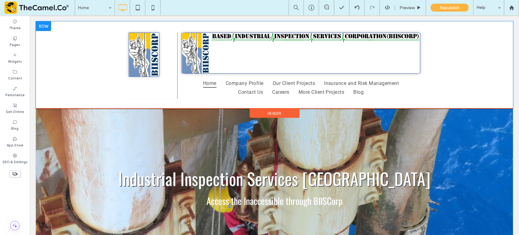
click at [92, 87] on div "Click To Paste Click To Paste Click To Paste Home Company Profile Our Client Pr…" at bounding box center [274, 64] width 477 height 87
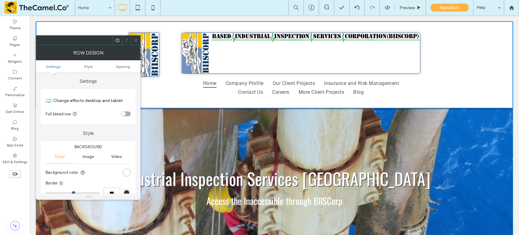
click at [136, 39] on use at bounding box center [135, 40] width 3 height 3
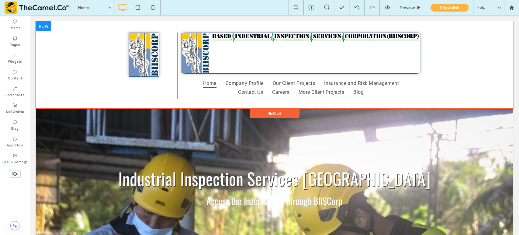
click at [177, 85] on div "Click To Paste Home Company Profile Our Client Projects Insurance and Risk Mana…" at bounding box center [298, 66] width 243 height 66
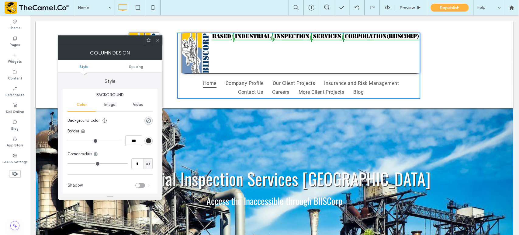
click at [157, 41] on icon at bounding box center [157, 40] width 5 height 5
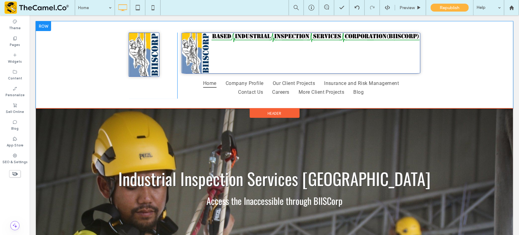
click at [166, 80] on div "Click To Paste Click To Paste" at bounding box center [153, 66] width 49 height 66
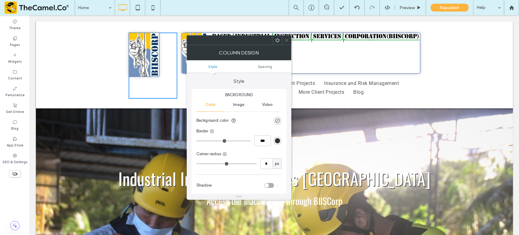
click at [277, 40] on icon at bounding box center [277, 40] width 5 height 5
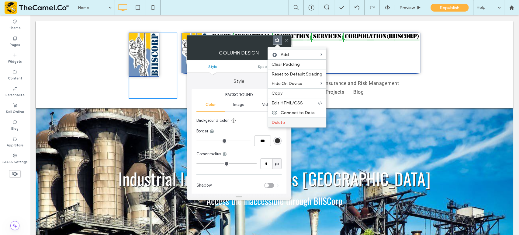
click at [291, 125] on div "Delete" at bounding box center [297, 122] width 58 height 10
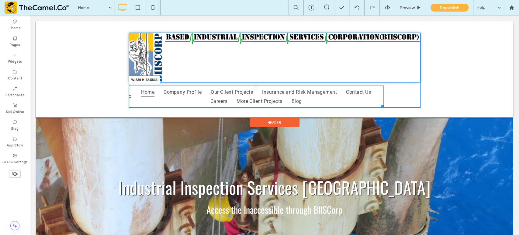
drag, startPoint x: 415, startPoint y: 105, endPoint x: 408, endPoint y: 122, distance: 17.6
click at [379, 106] on div at bounding box center [381, 105] width 5 height 5
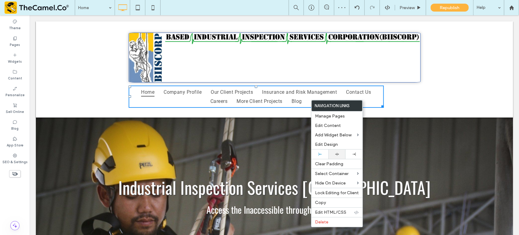
click at [338, 154] on icon at bounding box center [337, 154] width 4 height 4
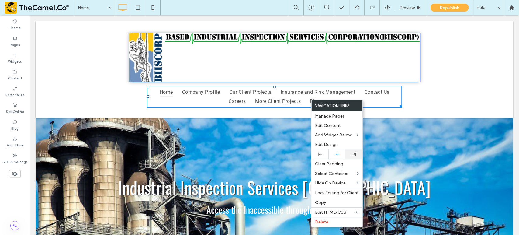
click at [351, 153] on div at bounding box center [353, 153] width 11 height 3
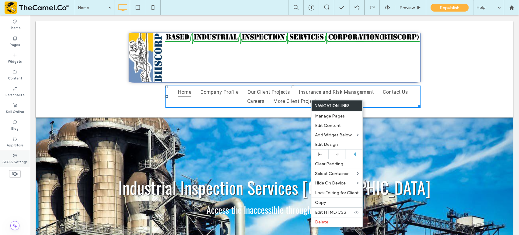
click at [16, 153] on icon at bounding box center [14, 155] width 5 height 5
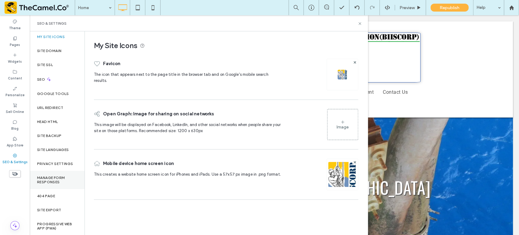
scroll to position [1, 0]
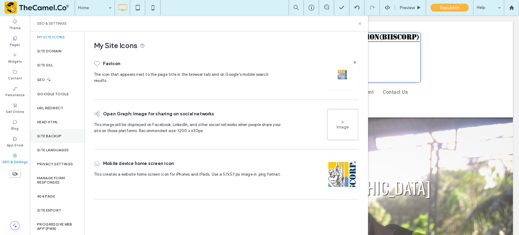
click at [59, 137] on label "Site Backup" at bounding box center [49, 136] width 24 height 4
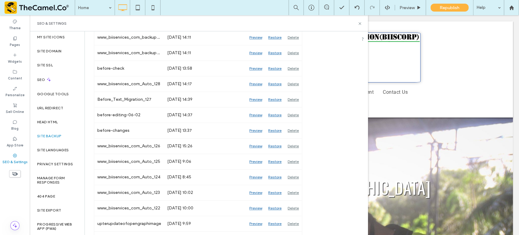
scroll to position [228, 0]
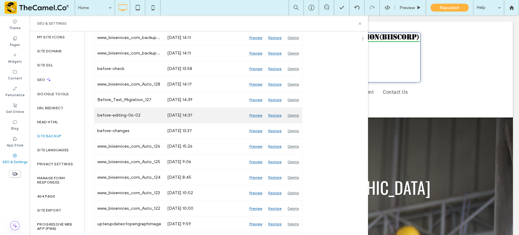
click at [277, 114] on div "Restore" at bounding box center [274, 115] width 19 height 15
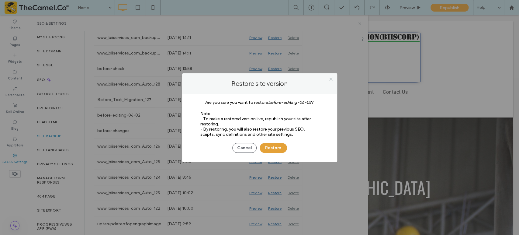
click at [272, 146] on button "Restore" at bounding box center [273, 148] width 27 height 10
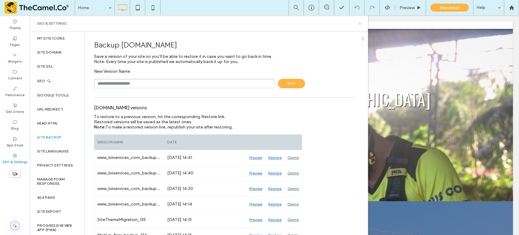
click at [359, 24] on icon at bounding box center [359, 23] width 5 height 5
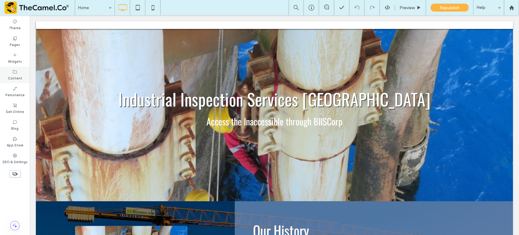
click at [14, 75] on label "Content" at bounding box center [15, 77] width 14 height 7
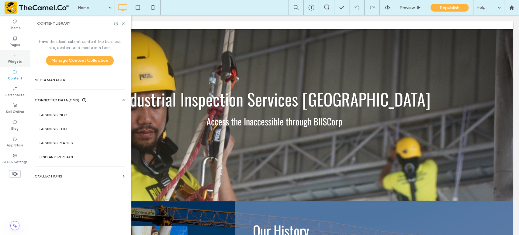
click at [18, 55] on div "Widgets" at bounding box center [15, 58] width 30 height 17
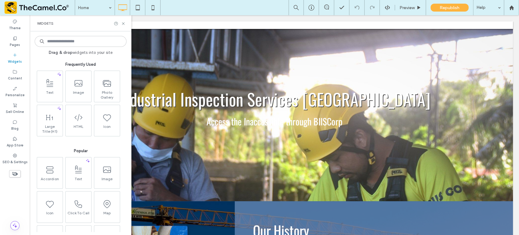
click at [77, 45] on input at bounding box center [81, 41] width 92 height 11
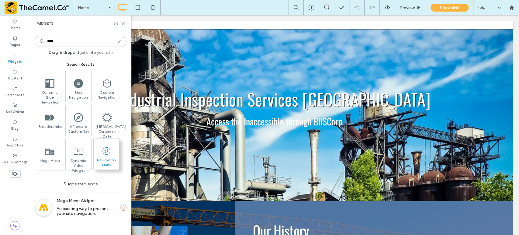
type input "****"
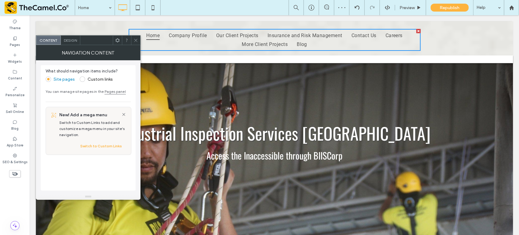
click at [136, 39] on icon at bounding box center [135, 40] width 5 height 5
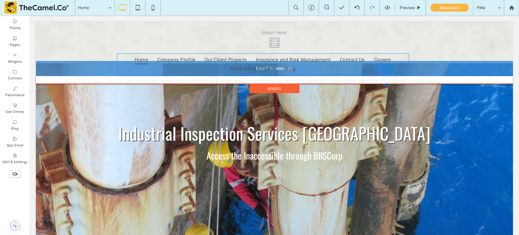
drag, startPoint x: 242, startPoint y: 38, endPoint x: 230, endPoint y: 63, distance: 26.9
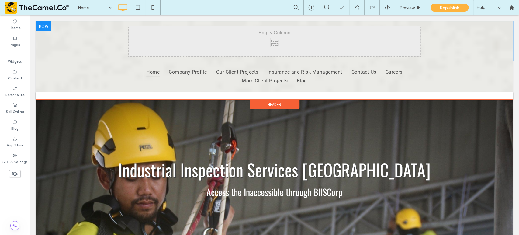
click at [48, 28] on div at bounding box center [43, 26] width 15 height 10
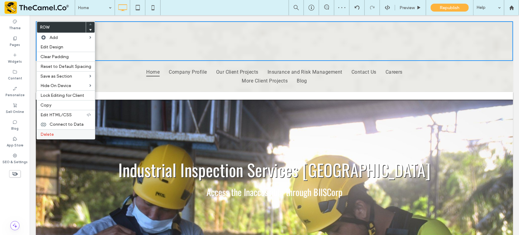
click at [69, 136] on label "Delete" at bounding box center [65, 134] width 51 height 5
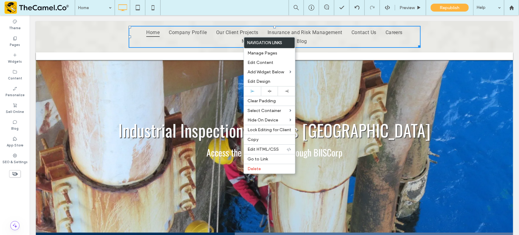
click at [229, 58] on div "Click To Paste" at bounding box center [274, 56] width 477 height 8
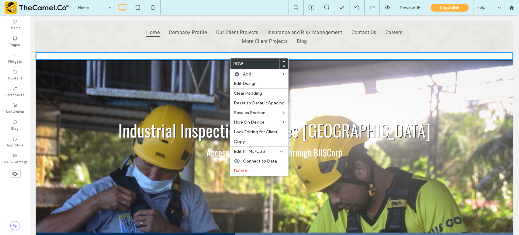
click at [247, 24] on nav at bounding box center [288, 25] width 264 height 4
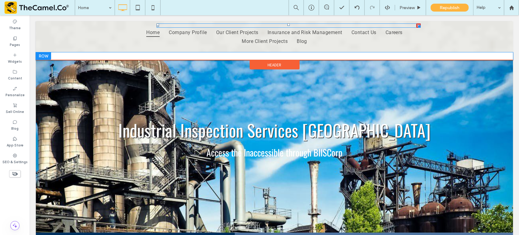
click at [247, 24] on nav at bounding box center [288, 25] width 264 height 4
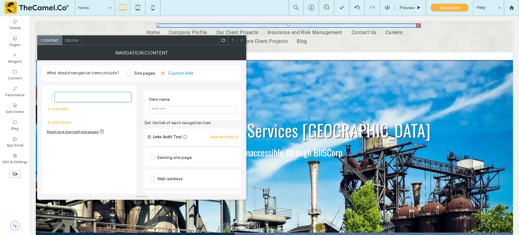
click at [76, 40] on span "Design" at bounding box center [71, 40] width 13 height 5
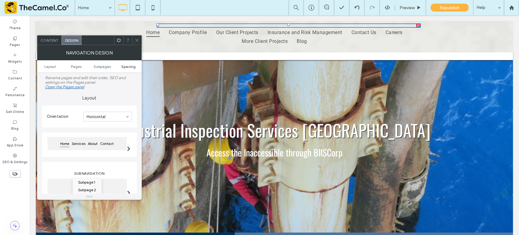
click at [130, 67] on span "Spacing" at bounding box center [128, 66] width 14 height 5
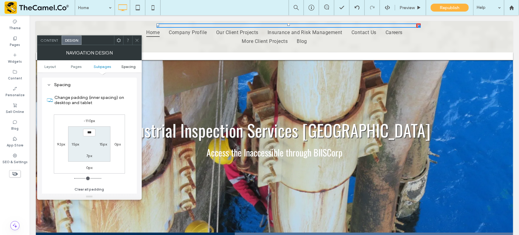
scroll to position [224, 0]
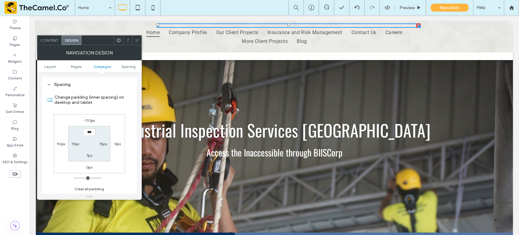
click at [91, 120] on label "-110px" at bounding box center [89, 120] width 11 height 5
type input "*"
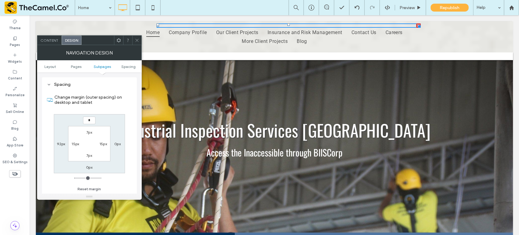
type input "*"
type input "***"
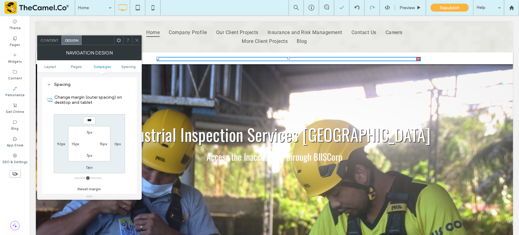
click at [139, 41] on icon at bounding box center [137, 40] width 5 height 5
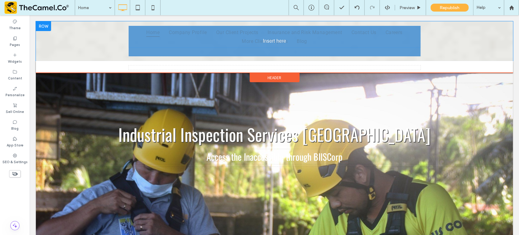
drag, startPoint x: 222, startPoint y: 40, endPoint x: 229, endPoint y: 53, distance: 14.9
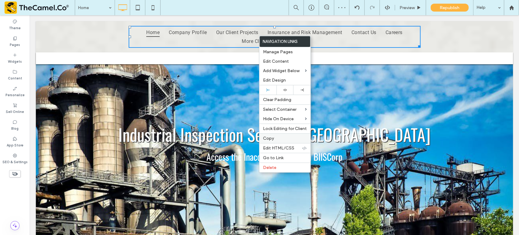
click at [271, 136] on span "Copy" at bounding box center [268, 138] width 11 height 5
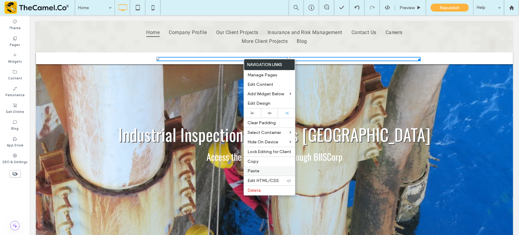
click at [255, 170] on span "Paste" at bounding box center [253, 170] width 12 height 5
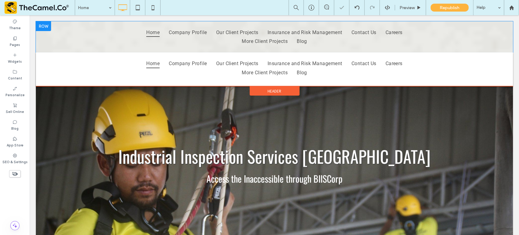
click at [45, 25] on div at bounding box center [43, 26] width 15 height 10
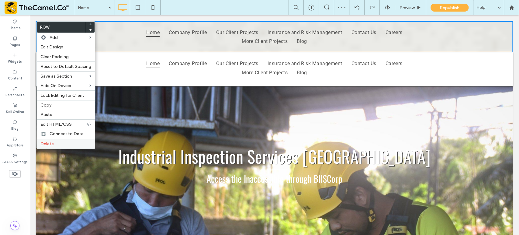
click at [64, 140] on div "Delete" at bounding box center [66, 144] width 58 height 10
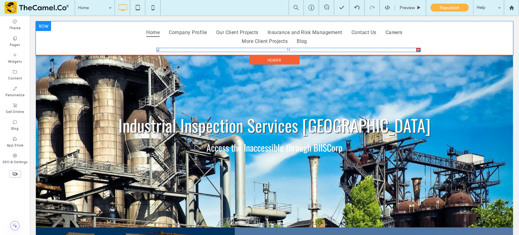
click at [190, 51] on nav at bounding box center [288, 50] width 264 height 4
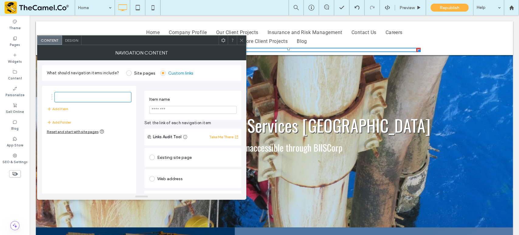
click at [242, 41] on icon at bounding box center [241, 40] width 5 height 5
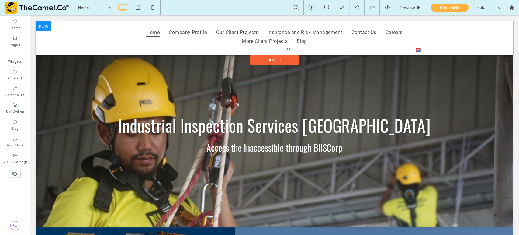
click at [225, 50] on nav at bounding box center [288, 50] width 264 height 4
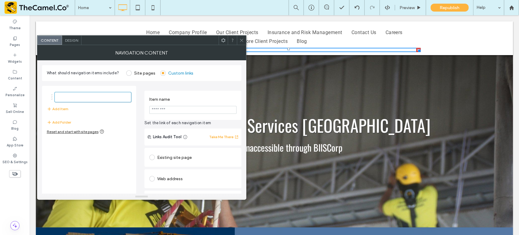
click at [75, 40] on span "Design" at bounding box center [71, 40] width 13 height 5
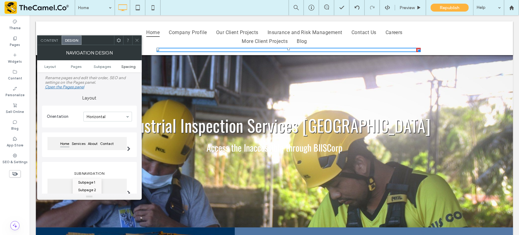
click at [130, 66] on span "Spacing" at bounding box center [128, 66] width 14 height 5
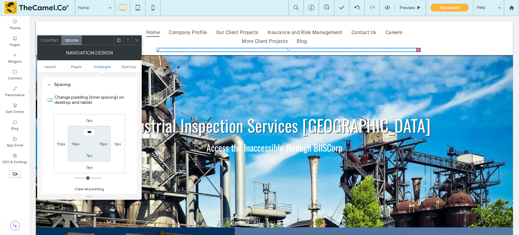
click at [117, 42] on icon at bounding box center [118, 40] width 5 height 5
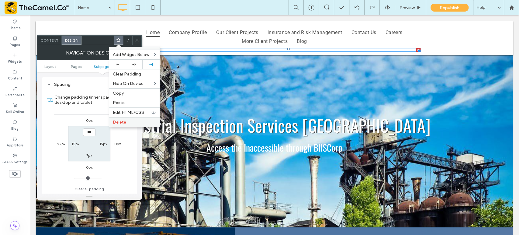
click at [124, 119] on span "Delete" at bounding box center [119, 121] width 13 height 5
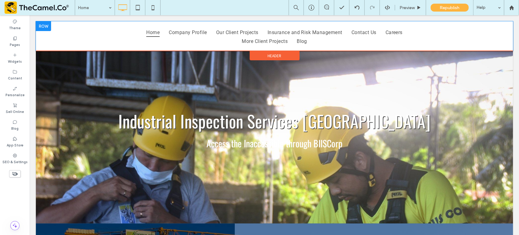
click at [156, 25] on div "Home Company Profile Our Client Projects Insurance and Risk Management Contact …" at bounding box center [274, 35] width 477 height 29
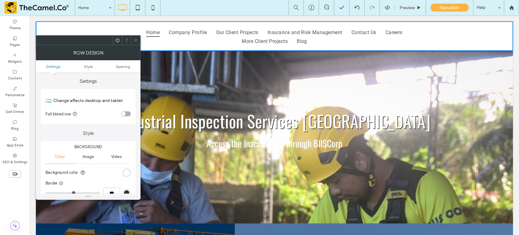
click at [136, 38] on icon at bounding box center [135, 40] width 5 height 5
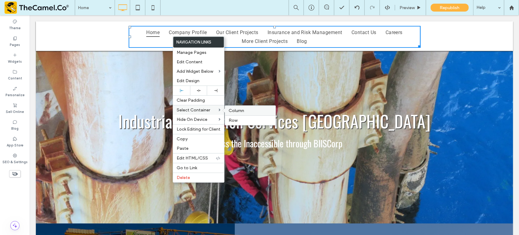
click at [234, 111] on span "Column" at bounding box center [236, 110] width 15 height 5
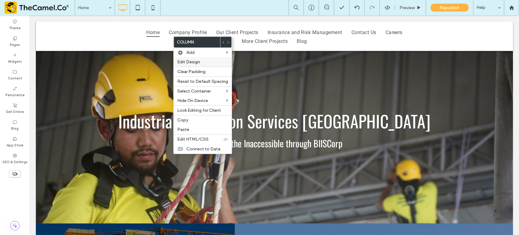
click at [187, 64] on span "Edit Design" at bounding box center [188, 61] width 23 height 5
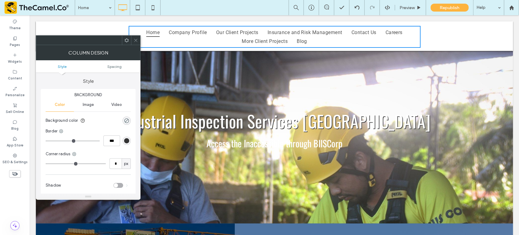
click at [87, 107] on div "Image" at bounding box center [88, 104] width 28 height 13
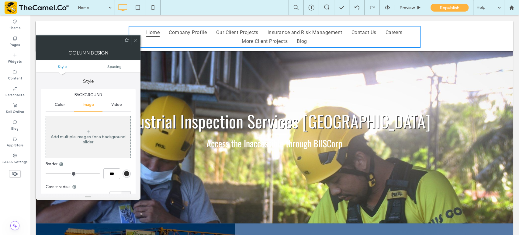
click at [88, 133] on icon at bounding box center [88, 131] width 5 height 5
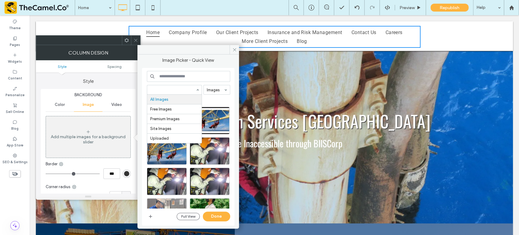
click at [172, 74] on input at bounding box center [188, 76] width 83 height 11
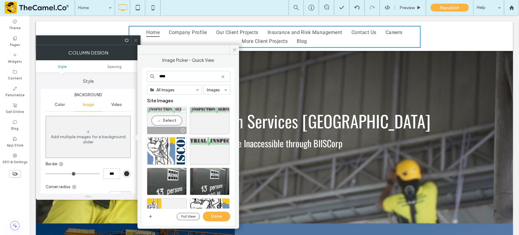
type input "****"
click at [163, 119] on div "Select" at bounding box center [167, 120] width 40 height 27
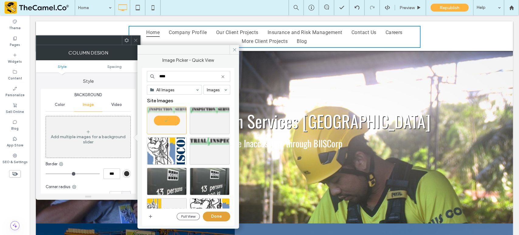
click at [213, 219] on button "Done" at bounding box center [216, 216] width 27 height 10
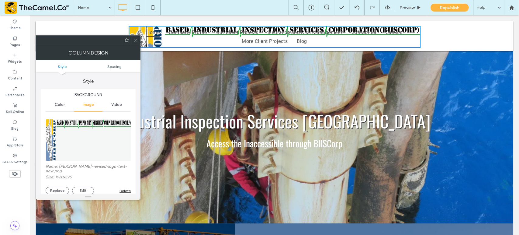
click at [135, 40] on use at bounding box center [135, 40] width 3 height 3
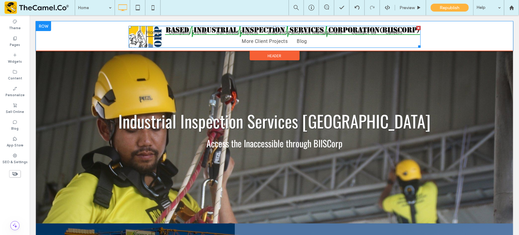
click at [388, 43] on ul "Home Company Profile Our Client Projects Insurance and Risk Management Contact …" at bounding box center [274, 37] width 283 height 18
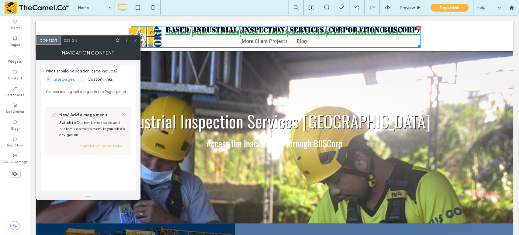
click at [68, 39] on span "Design" at bounding box center [70, 40] width 13 height 5
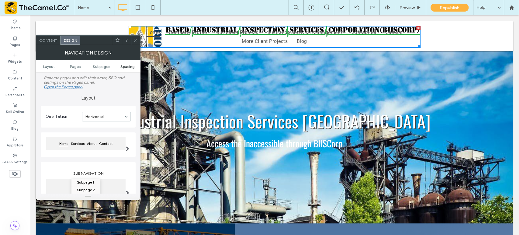
click at [129, 66] on span "Spacing" at bounding box center [127, 66] width 14 height 5
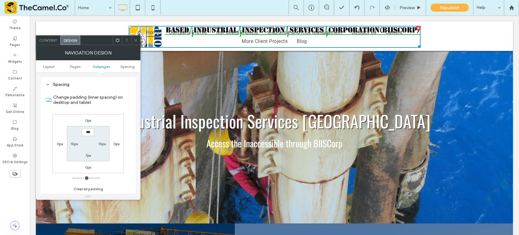
click at [85, 133] on input "***" at bounding box center [88, 132] width 12 height 8
drag, startPoint x: 85, startPoint y: 133, endPoint x: 94, endPoint y: 131, distance: 8.6
click at [94, 131] on input "***" at bounding box center [88, 132] width 12 height 8
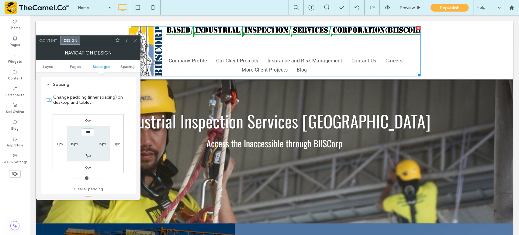
type input "*****"
type input "***"
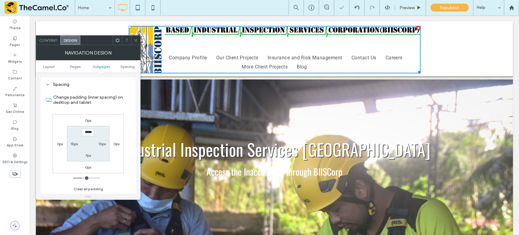
type input "****"
type input "**"
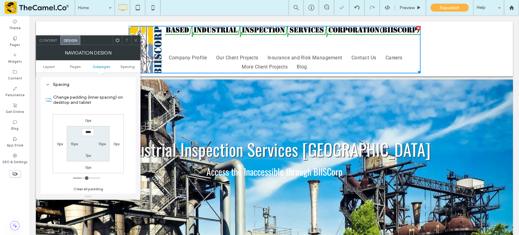
type input "****"
type input "**"
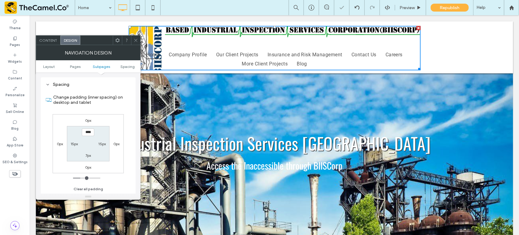
type input "****"
type input "**"
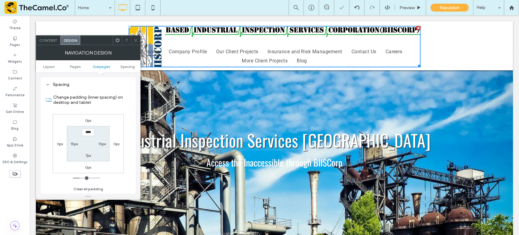
type input "****"
type input "**"
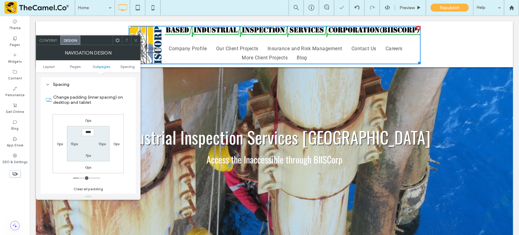
type input "****"
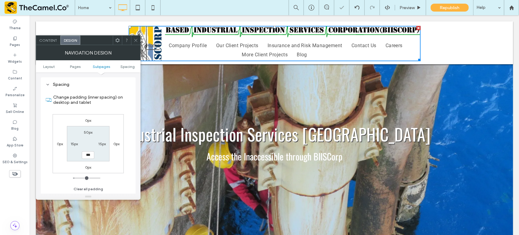
type input "*"
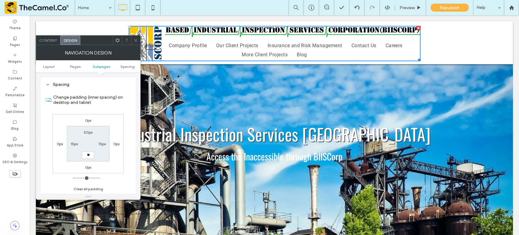
type input "**"
type input "****"
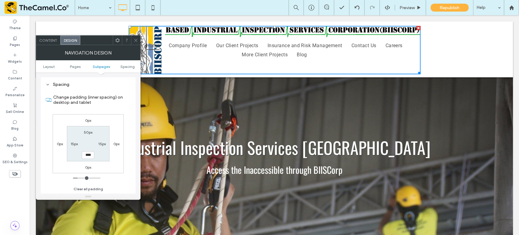
click at [137, 39] on icon at bounding box center [135, 40] width 5 height 5
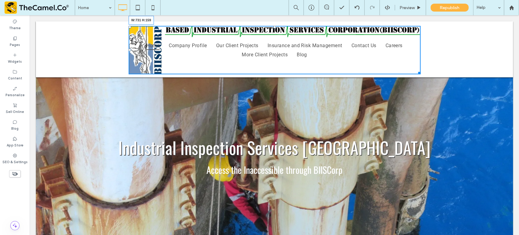
drag, startPoint x: 414, startPoint y: 71, endPoint x: 345, endPoint y: 81, distance: 69.5
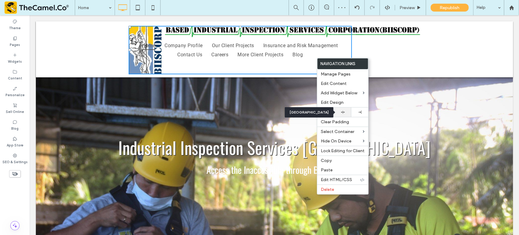
click at [343, 112] on use at bounding box center [343, 112] width 4 height 3
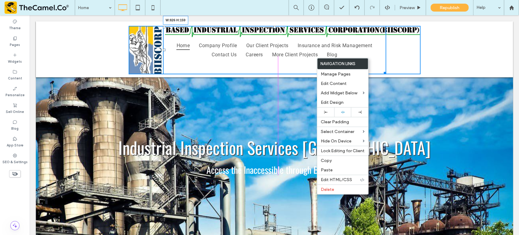
drag, startPoint x: 382, startPoint y: 72, endPoint x: 396, endPoint y: 70, distance: 14.2
click at [386, 70] on div at bounding box center [383, 72] width 5 height 5
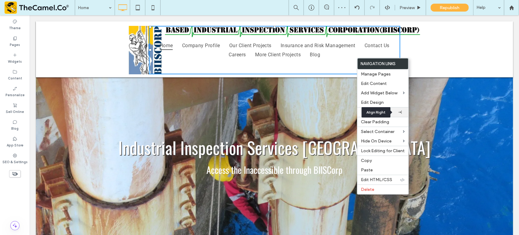
click at [400, 111] on use at bounding box center [399, 111] width 3 height 3
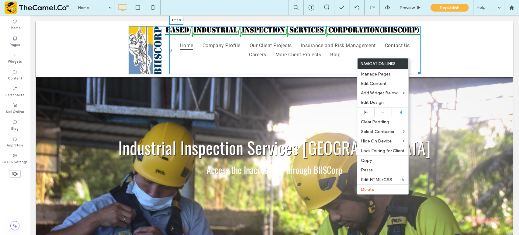
drag, startPoint x: 167, startPoint y: 50, endPoint x: 161, endPoint y: 50, distance: 6.1
click at [169, 50] on div at bounding box center [170, 50] width 2 height 2
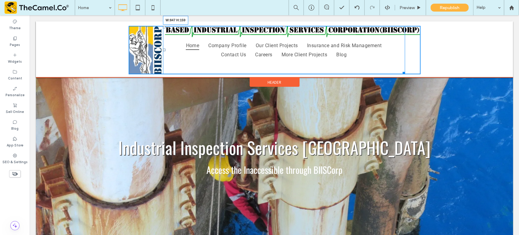
drag, startPoint x: 400, startPoint y: 71, endPoint x: 446, endPoint y: 85, distance: 48.3
click at [405, 70] on div at bounding box center [402, 72] width 5 height 5
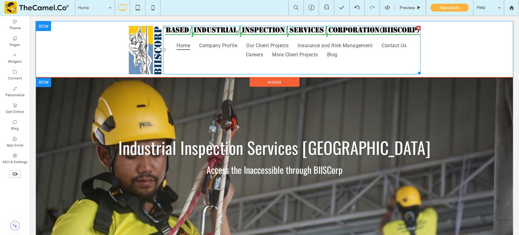
click at [341, 60] on nav "Home Company Profile Our Client Projects Insurance and Risk Management Contact …" at bounding box center [291, 50] width 257 height 48
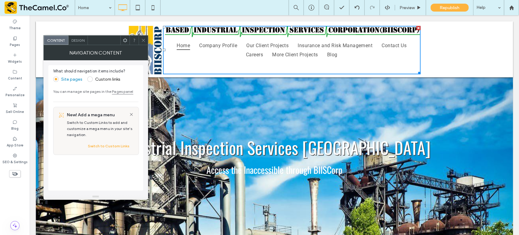
click at [79, 42] on span "Design" at bounding box center [77, 40] width 13 height 5
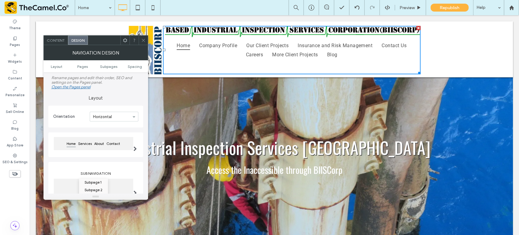
click at [143, 40] on icon at bounding box center [143, 40] width 5 height 5
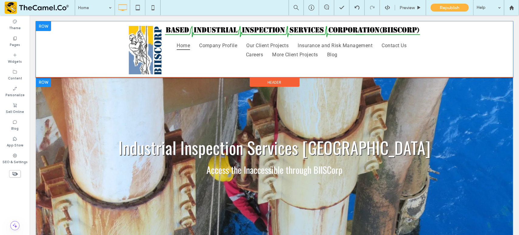
click at [144, 50] on div "Home Company Profile Our Client Projects Insurance and Risk Management Contact …" at bounding box center [275, 50] width 292 height 48
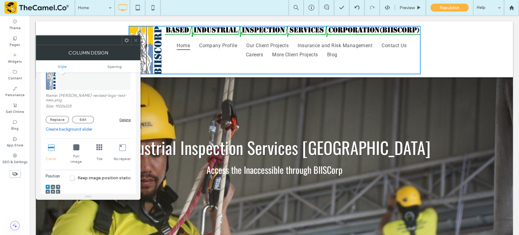
scroll to position [70, 0]
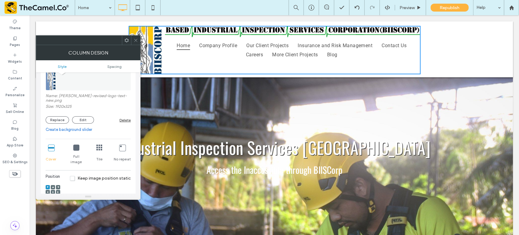
click at [136, 38] on icon at bounding box center [135, 40] width 5 height 5
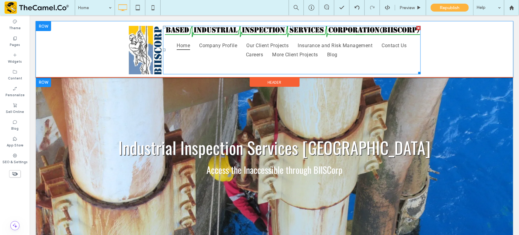
click at [228, 55] on ul "Home Company Profile Our Client Projects Insurance and Risk Management Contact …" at bounding box center [291, 50] width 248 height 18
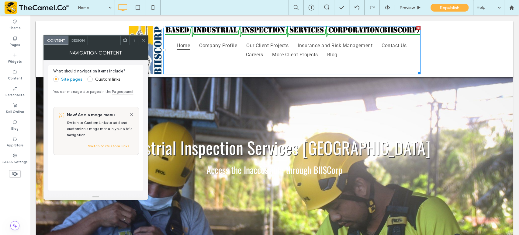
click at [79, 41] on span "Design" at bounding box center [77, 40] width 13 height 5
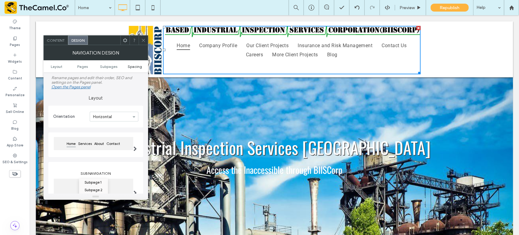
click at [139, 67] on span "Spacing" at bounding box center [135, 66] width 14 height 5
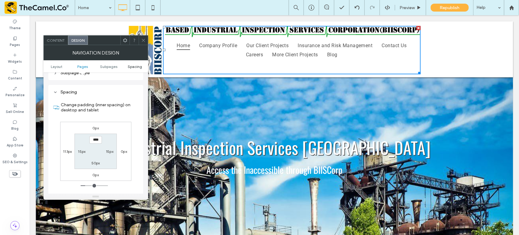
scroll to position [224, 0]
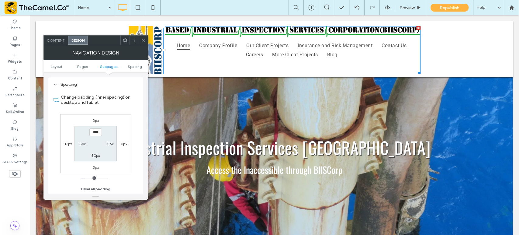
type input "*"
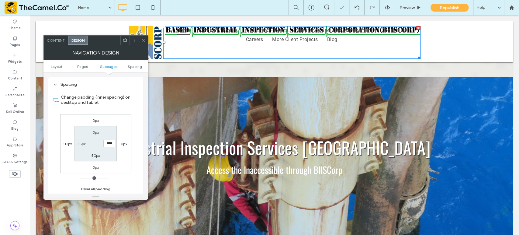
type input "**"
type input "*"
type input "***"
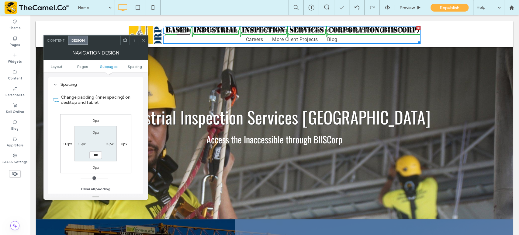
click at [144, 42] on icon at bounding box center [143, 40] width 5 height 5
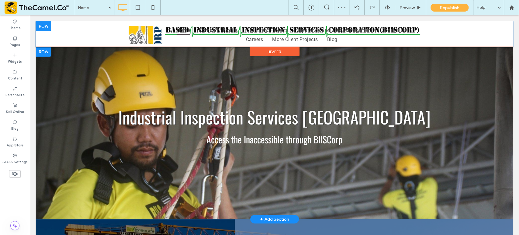
click at [154, 40] on div "Home Company Profile Our Client Projects Insurance and Risk Management Contact …" at bounding box center [275, 35] width 292 height 18
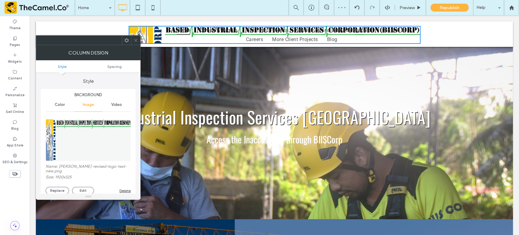
click at [113, 68] on ul "Style Spacing" at bounding box center [88, 66] width 105 height 12
click at [118, 66] on span "Spacing" at bounding box center [114, 66] width 14 height 5
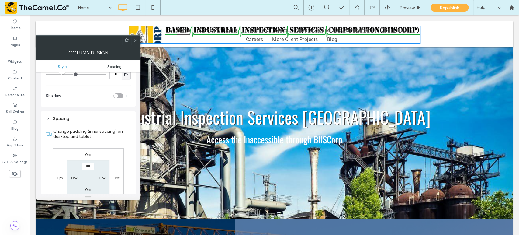
scroll to position [301, 0]
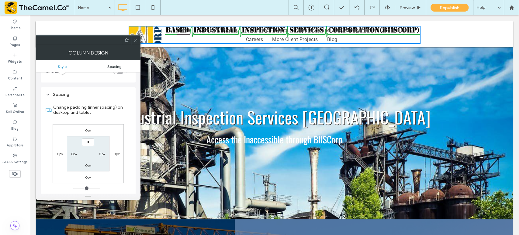
type input "**"
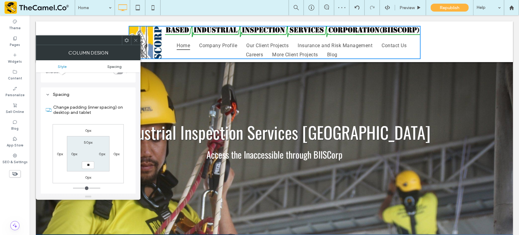
type input "**"
type input "****"
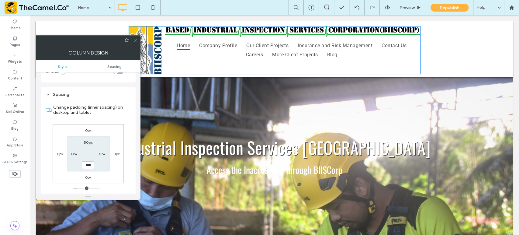
click at [133, 38] on icon at bounding box center [135, 40] width 5 height 5
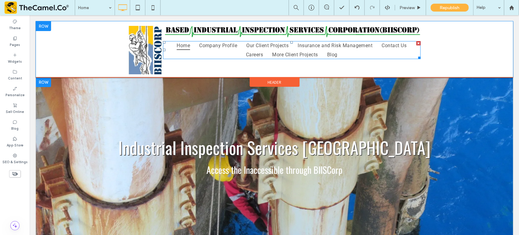
click at [226, 53] on ul "Home Company Profile Our Client Projects Insurance and Risk Management Contact …" at bounding box center [291, 50] width 248 height 18
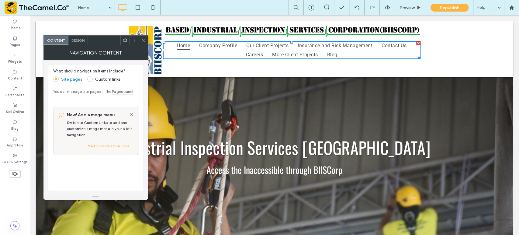
click at [74, 40] on span "Design" at bounding box center [77, 40] width 13 height 5
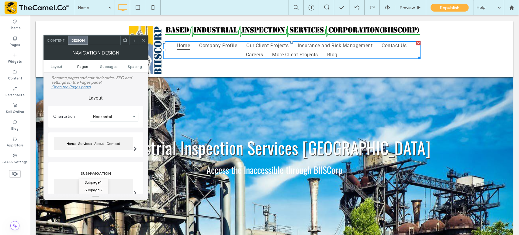
click at [83, 67] on span "Pages" at bounding box center [82, 66] width 11 height 5
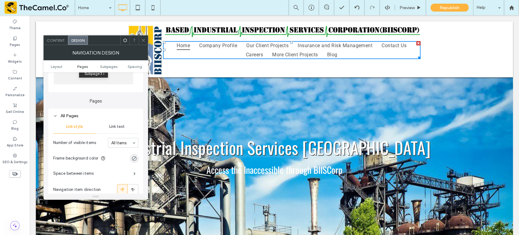
scroll to position [144, 0]
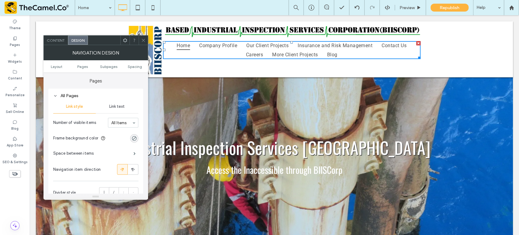
click at [122, 106] on span "Link text" at bounding box center [116, 106] width 15 height 5
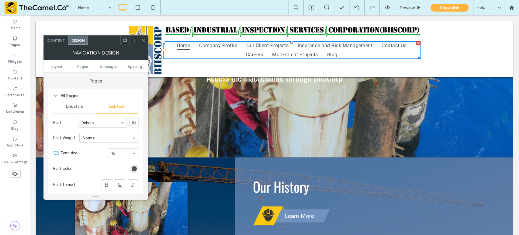
scroll to position [92, 0]
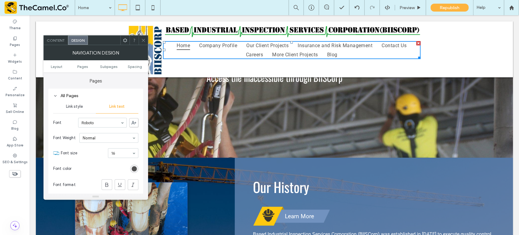
click at [142, 40] on icon at bounding box center [143, 40] width 5 height 5
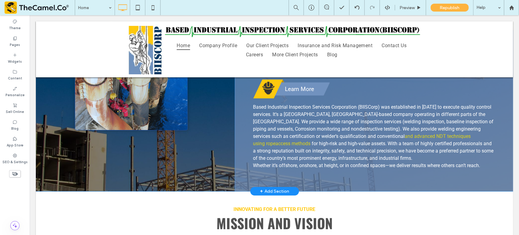
scroll to position [219, 0]
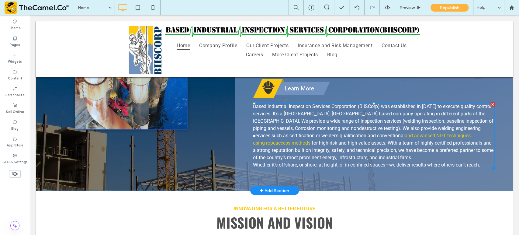
click at [285, 129] on font "Based Industrial Inspection Services Corporation (BIISCorp) was established in …" at bounding box center [373, 120] width 240 height 35
select select "******"
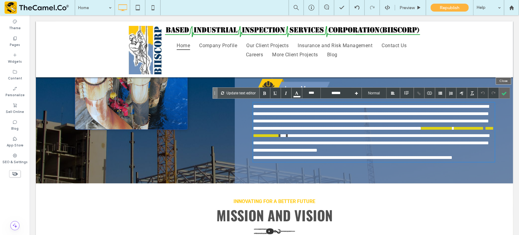
click at [501, 94] on div at bounding box center [504, 93] width 11 height 11
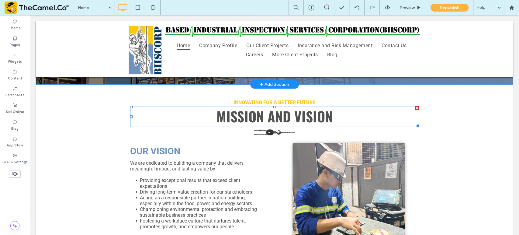
scroll to position [318, 0]
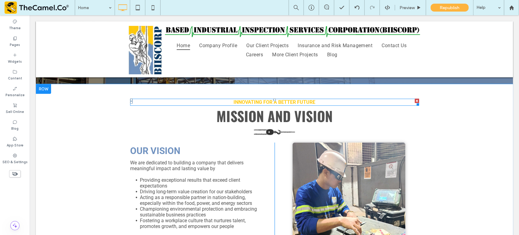
click at [323, 105] on p "INNOVATING FOR A BETTER FUTURE" at bounding box center [274, 102] width 289 height 6
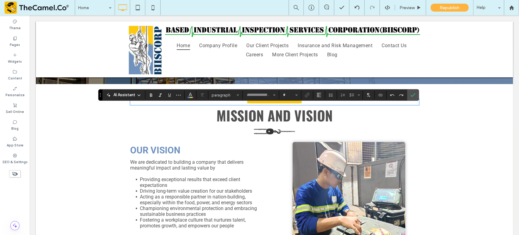
type input "******"
type input "**"
click at [413, 92] on span "Confirm" at bounding box center [412, 95] width 5 height 10
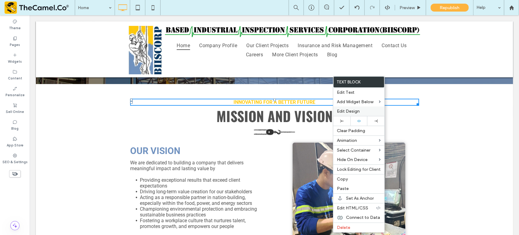
click at [343, 111] on span "Edit Design" at bounding box center [348, 110] width 23 height 5
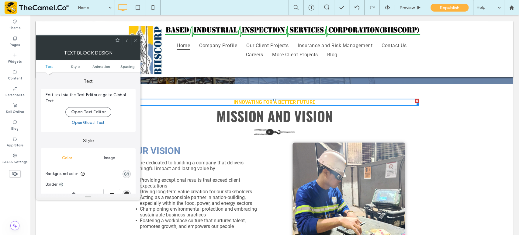
click at [135, 39] on use at bounding box center [135, 40] width 3 height 3
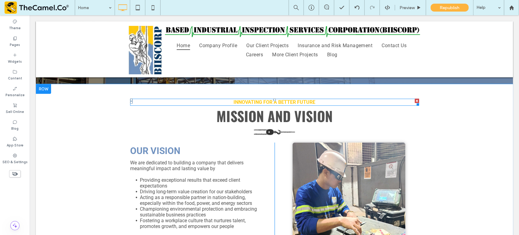
click at [211, 105] on p "INNOVATING FOR A BETTER FUTURE" at bounding box center [274, 102] width 289 height 6
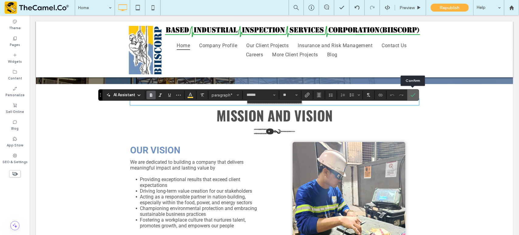
click at [414, 94] on use "Confirm" at bounding box center [413, 95] width 5 height 4
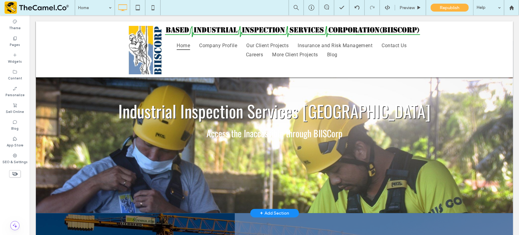
scroll to position [26, 0]
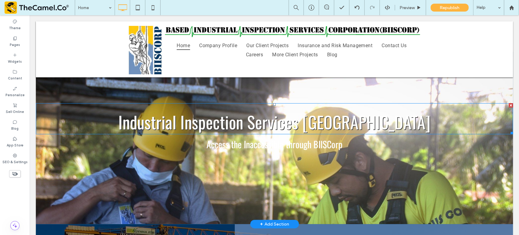
click at [266, 119] on span "Industrial Inspection Services [GEOGRAPHIC_DATA]" at bounding box center [274, 121] width 312 height 25
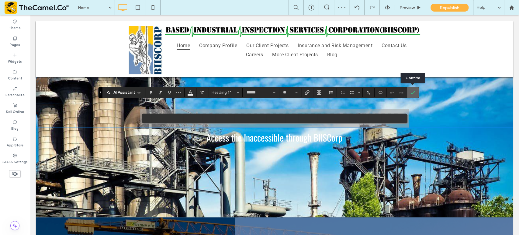
click at [413, 94] on icon "Confirm" at bounding box center [412, 92] width 5 height 5
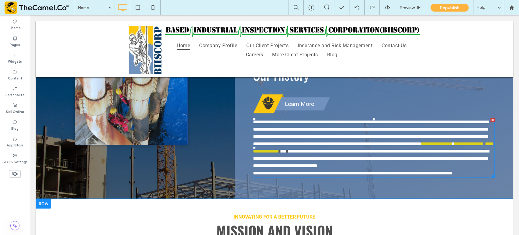
scroll to position [211, 0]
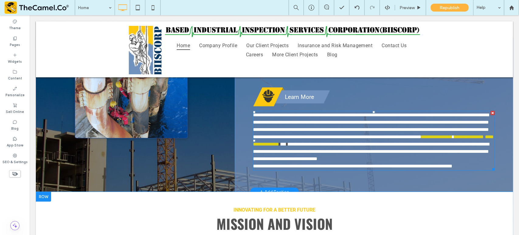
click at [297, 139] on font "**********" at bounding box center [371, 125] width 236 height 26
type input "******"
type input "**"
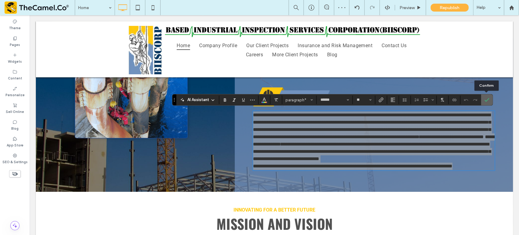
click at [489, 99] on label "Confirm" at bounding box center [486, 99] width 9 height 11
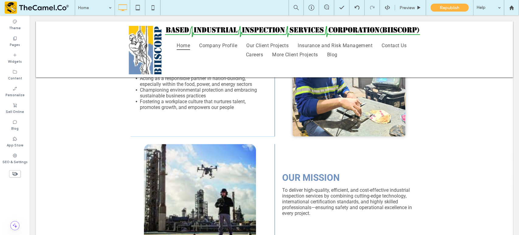
scroll to position [411, 0]
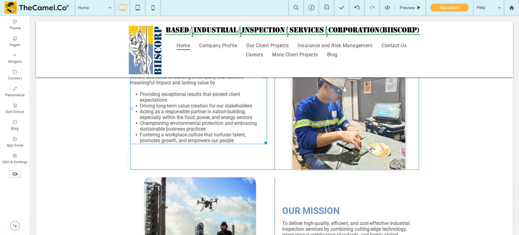
click at [208, 123] on span "Championing environmental protection and embracing sustainable business practic…" at bounding box center [198, 126] width 117 height 12
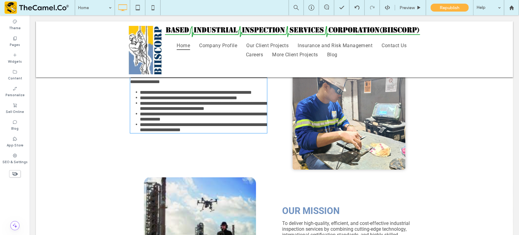
type input "******"
type input "**"
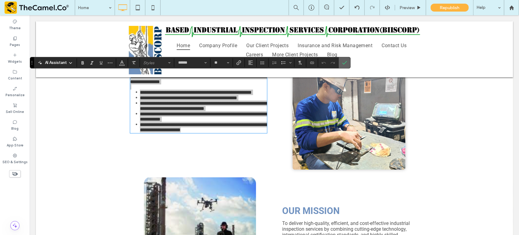
click at [346, 62] on label "Confirm" at bounding box center [344, 62] width 9 height 11
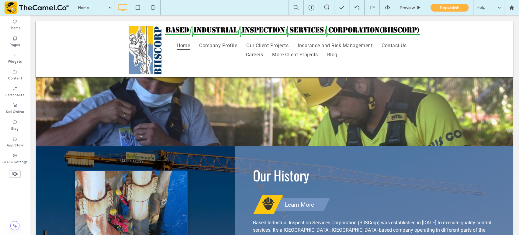
scroll to position [0, 0]
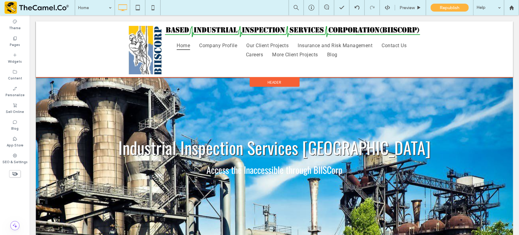
click at [274, 80] on span "Header" at bounding box center [274, 82] width 14 height 5
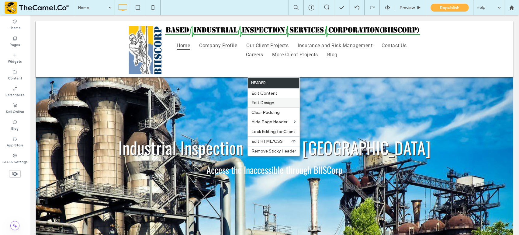
click at [263, 105] on span "Edit Design" at bounding box center [262, 102] width 23 height 5
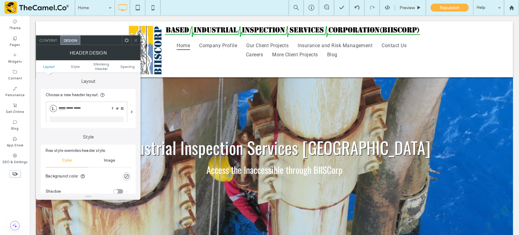
click at [136, 41] on icon at bounding box center [135, 40] width 5 height 5
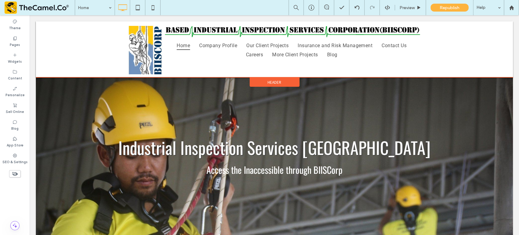
click at [268, 78] on div "Header" at bounding box center [274, 81] width 50 height 9
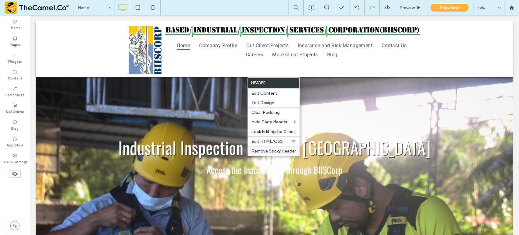
click at [265, 152] on span "Remove Sticky Header" at bounding box center [273, 150] width 44 height 5
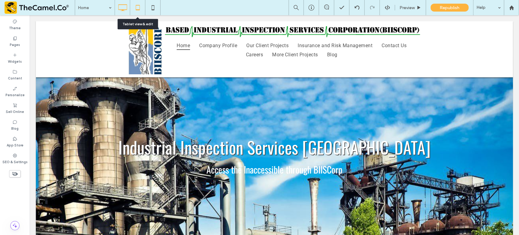
click at [138, 3] on icon at bounding box center [138, 8] width 12 height 12
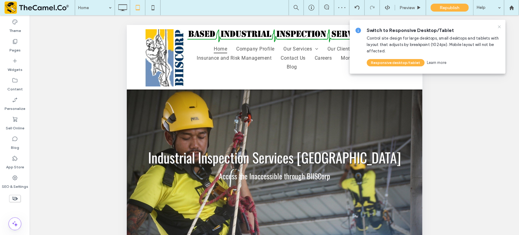
click at [499, 27] on use at bounding box center [498, 26] width 3 height 3
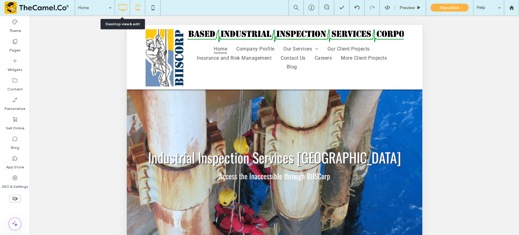
click at [125, 9] on icon at bounding box center [122, 8] width 12 height 12
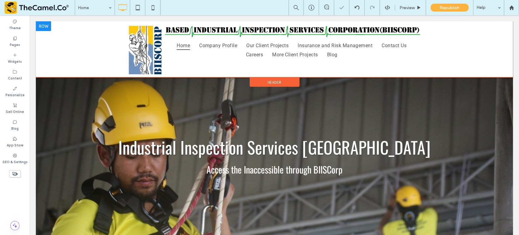
click at [142, 44] on div "Home Company Profile Our Client Projects Insurance and Risk Management Contact …" at bounding box center [275, 50] width 292 height 48
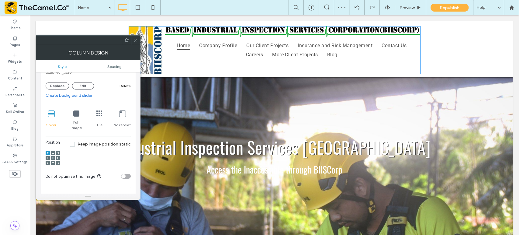
scroll to position [106, 0]
click at [122, 108] on icon at bounding box center [122, 111] width 6 height 6
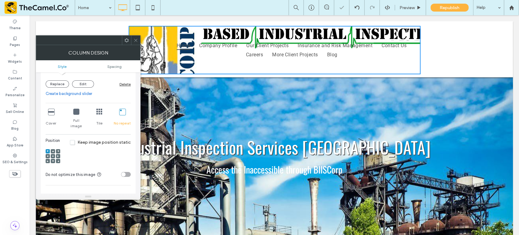
click at [76, 109] on icon at bounding box center [76, 111] width 6 height 6
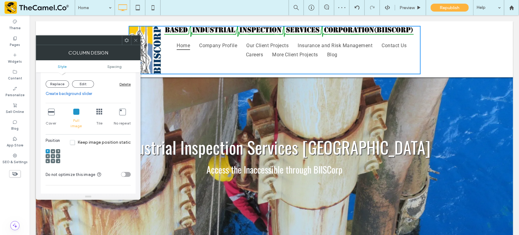
click at [135, 41] on icon at bounding box center [135, 40] width 5 height 5
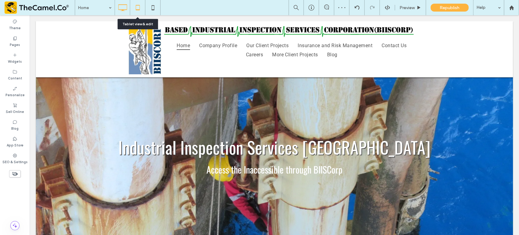
click at [136, 6] on icon at bounding box center [138, 8] width 12 height 12
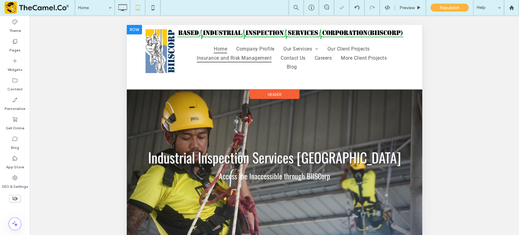
scroll to position [0, 0]
click at [242, 80] on div "Home Company Profile Our Services Conventional NDT Services Radiographic Testin…" at bounding box center [274, 57] width 258 height 57
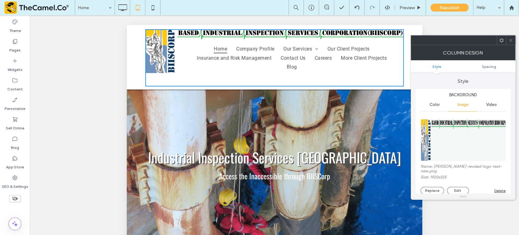
click at [512, 44] on span at bounding box center [510, 40] width 5 height 9
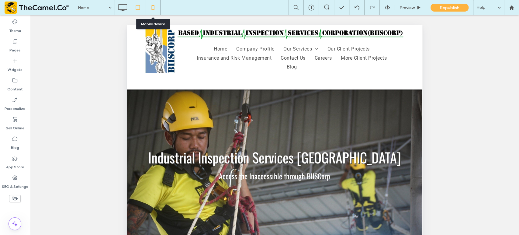
click at [151, 11] on icon at bounding box center [153, 8] width 12 height 12
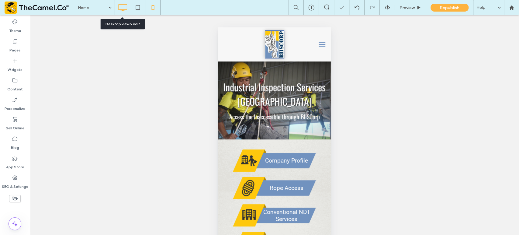
click at [126, 7] on icon at bounding box center [122, 8] width 12 height 12
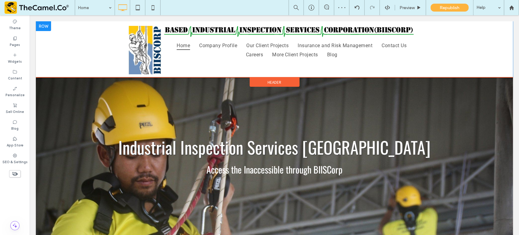
click at [144, 54] on div "Home Company Profile Our Client Projects Insurance and Risk Management Contact …" at bounding box center [275, 50] width 292 height 48
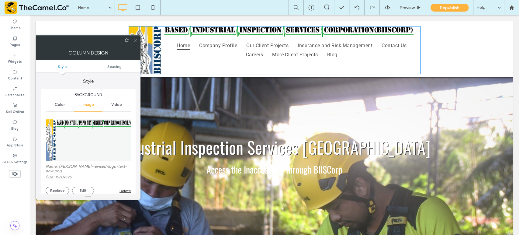
click at [128, 43] on span at bounding box center [126, 40] width 5 height 9
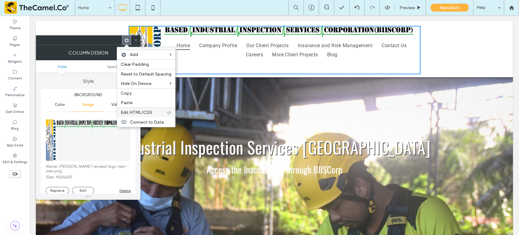
click at [148, 112] on span "Edit HTML/CSS" at bounding box center [136, 112] width 31 height 5
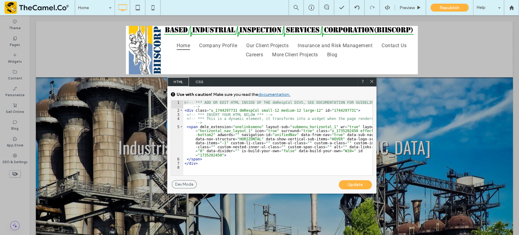
click at [200, 82] on span "CSS" at bounding box center [199, 81] width 21 height 9
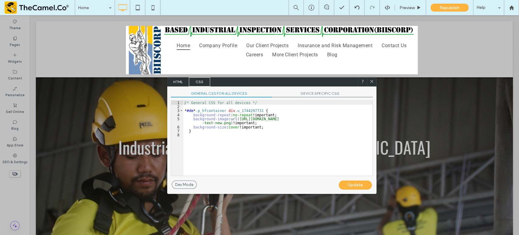
click at [319, 95] on span "DEVICE SPECIFIC CSS" at bounding box center [322, 94] width 101 height 6
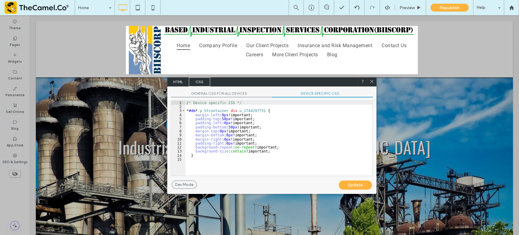
click at [372, 79] on icon at bounding box center [371, 81] width 5 height 5
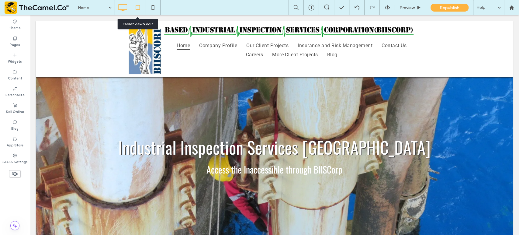
click at [140, 3] on icon at bounding box center [138, 8] width 12 height 12
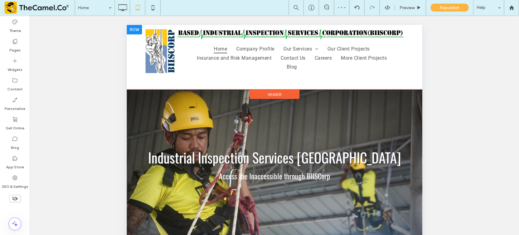
click at [157, 63] on div "Home Company Profile Our Services Conventional NDT Services Radiographic Testin…" at bounding box center [274, 57] width 258 height 57
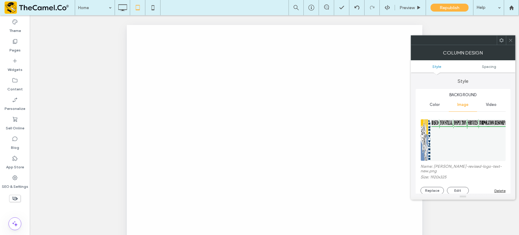
click at [502, 38] on icon at bounding box center [501, 40] width 5 height 5
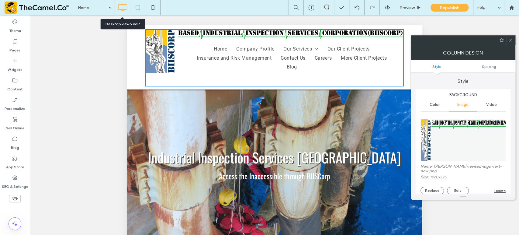
click at [120, 11] on icon at bounding box center [122, 8] width 12 height 12
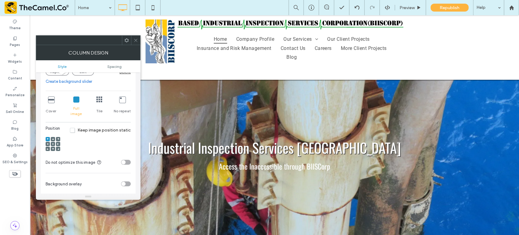
scroll to position [120, 0]
click at [124, 158] on div "toggle" at bounding box center [123, 160] width 4 height 4
click at [136, 43] on span at bounding box center [135, 40] width 5 height 9
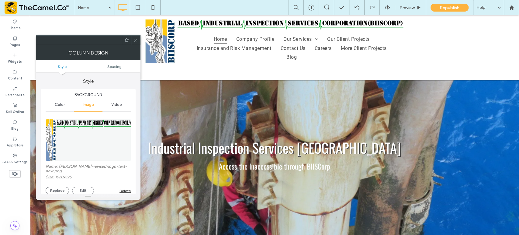
click at [126, 40] on icon at bounding box center [126, 40] width 5 height 5
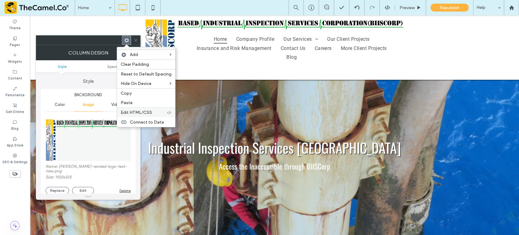
click at [136, 110] on span "Edit HTML/CSS" at bounding box center [136, 112] width 31 height 5
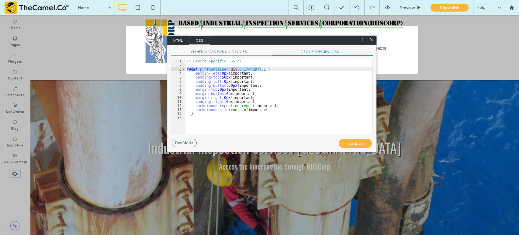
drag, startPoint x: 260, startPoint y: 70, endPoint x: 185, endPoint y: 68, distance: 75.1
click at [185, 68] on div "/* Device specific CSS */ * #dm * .p_hfcontainer div .u_1744297731 { margin-lef…" at bounding box center [278, 100] width 187 height 83
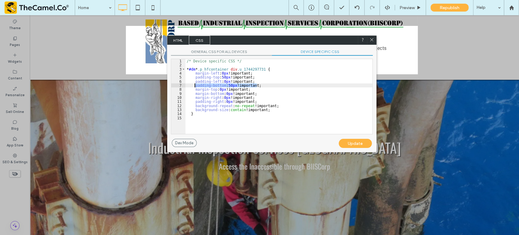
drag, startPoint x: 258, startPoint y: 86, endPoint x: 194, endPoint y: 85, distance: 64.4
click at [194, 85] on div "/* Device specific CSS */ * #dm * .p_hfcontainer div .u_1744297731 { margin-lef…" at bounding box center [278, 100] width 187 height 83
click at [372, 38] on icon at bounding box center [371, 39] width 5 height 5
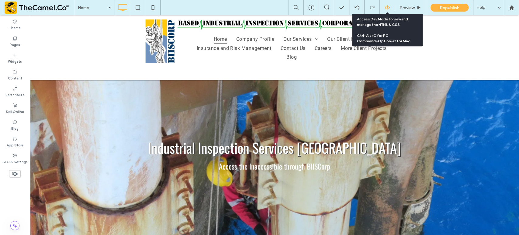
click at [389, 9] on icon at bounding box center [386, 7] width 5 height 5
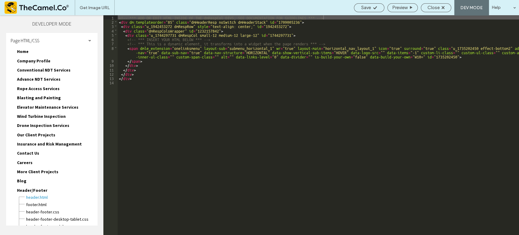
scroll to position [33, 0]
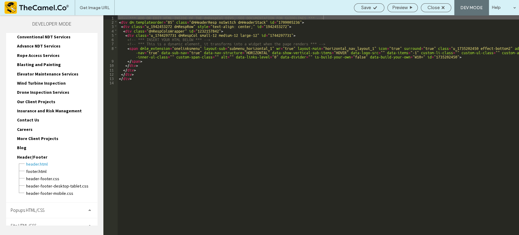
click at [48, 218] on div "Site HTML/CSS" at bounding box center [51, 225] width 91 height 15
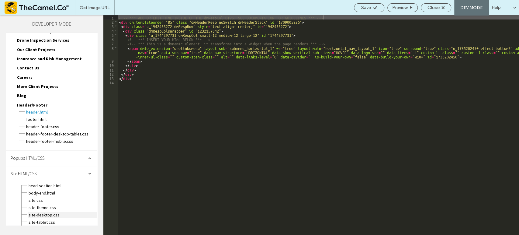
click at [55, 211] on span "site-desktop.css" at bounding box center [62, 214] width 69 height 6
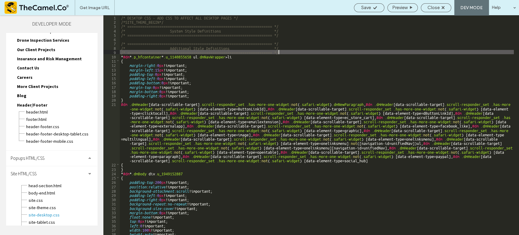
click at [297, 50] on div "/* DESKTOP CSS - ADD CSS TO AFFECT ALL DESKTOP PAGES */ /*SITE_THEME_BEGIN*/ /*…" at bounding box center [317, 129] width 394 height 228
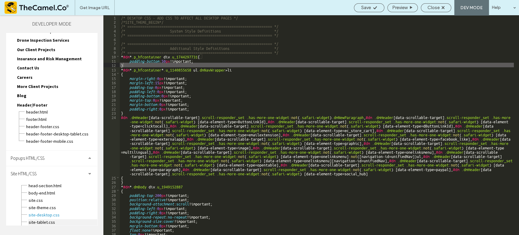
click at [59, 219] on span "site-tablet.css" at bounding box center [62, 222] width 69 height 6
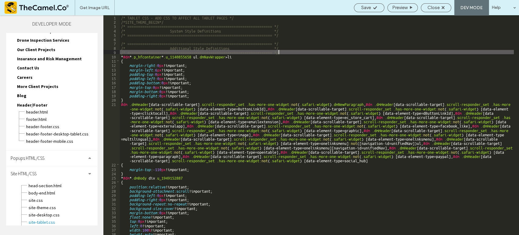
click at [296, 51] on div "/* TABLET CSS - ADD CSS TO AFFECT ALL TABLET PAGES */ /*SITE_THEME_BEGIN*/ /* =…" at bounding box center [317, 129] width 394 height 228
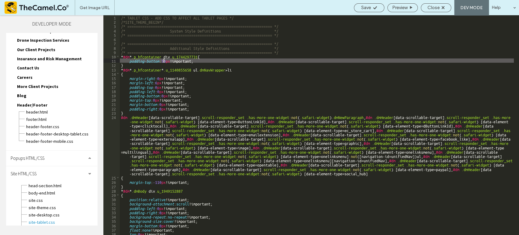
click at [163, 62] on div "/* TABLET CSS - ADD CSS TO AFFECT ALL TABLET PAGES */ /*SITE_THEME_BEGIN*/ /* =…" at bounding box center [317, 129] width 394 height 228
type textarea "**"
click at [435, 8] on span "Close" at bounding box center [433, 7] width 12 height 5
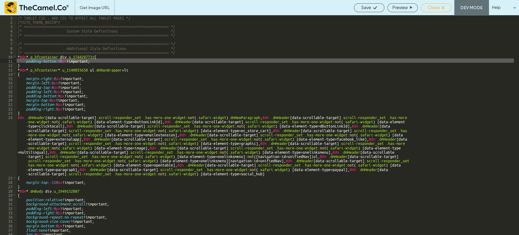
scroll to position [70, 0]
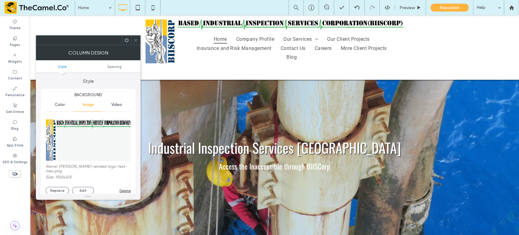
click at [126, 42] on icon at bounding box center [126, 40] width 5 height 5
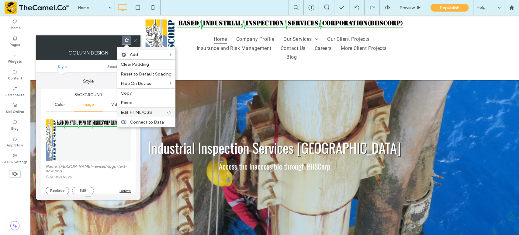
click at [137, 110] on span "Edit HTML/CSS" at bounding box center [136, 112] width 31 height 5
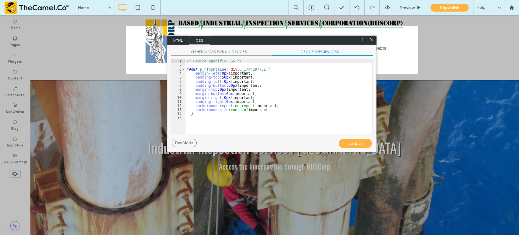
click at [262, 87] on div "/* Device specific CSS */ * #dm * .p_hfcontainer div .u_1744297731 { margin-lef…" at bounding box center [278, 100] width 187 height 83
click at [255, 81] on div "/* Device specific CSS */ * #dm * .p_hfcontainer div .u_1744297731 { margin-lef…" at bounding box center [278, 100] width 187 height 83
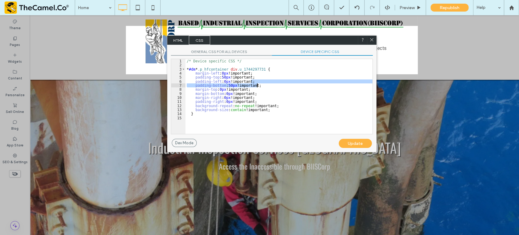
click at [260, 84] on div "/* Device specific CSS */ * #dm * .p_hfcontainer div .u_1744297731 { margin-lef…" at bounding box center [278, 100] width 187 height 83
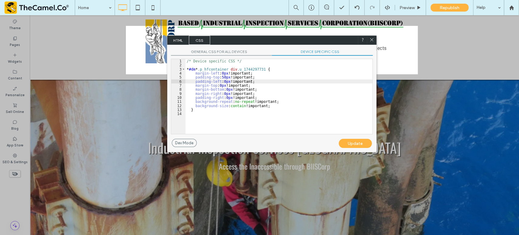
click at [357, 143] on div "Update" at bounding box center [355, 143] width 33 height 9
click at [372, 40] on icon at bounding box center [371, 39] width 5 height 5
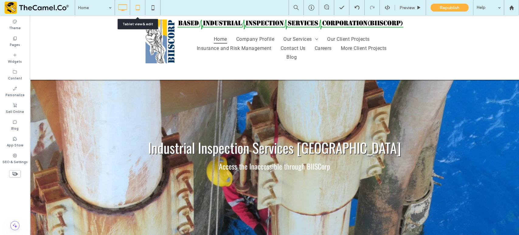
click at [136, 9] on use at bounding box center [138, 7] width 4 height 5
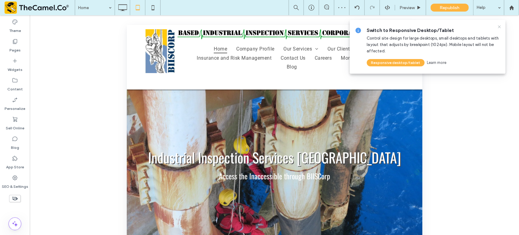
click at [500, 25] on icon at bounding box center [499, 26] width 5 height 5
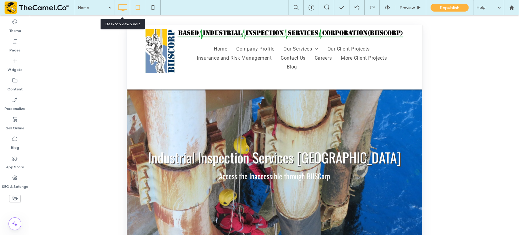
click at [125, 8] on icon at bounding box center [122, 8] width 12 height 12
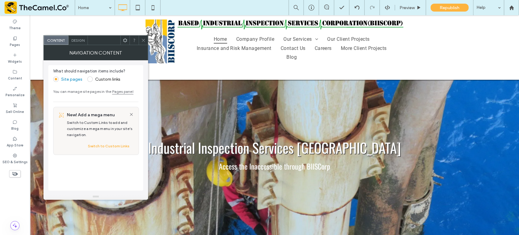
click at [79, 42] on span "Design" at bounding box center [77, 40] width 13 height 5
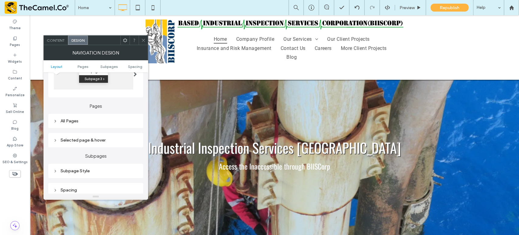
scroll to position [119, 0]
click at [73, 121] on div "All Pages" at bounding box center [95, 120] width 85 height 5
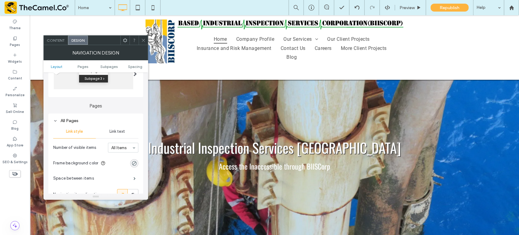
click at [112, 130] on span "Link text" at bounding box center [116, 131] width 15 height 5
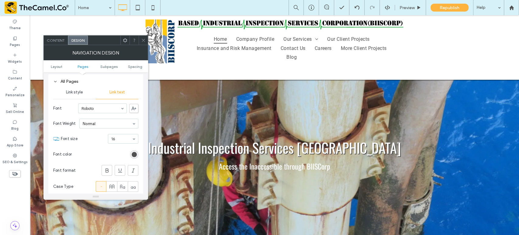
scroll to position [158, 0]
click at [105, 167] on icon at bounding box center [107, 170] width 6 height 6
click at [144, 41] on icon at bounding box center [143, 40] width 5 height 5
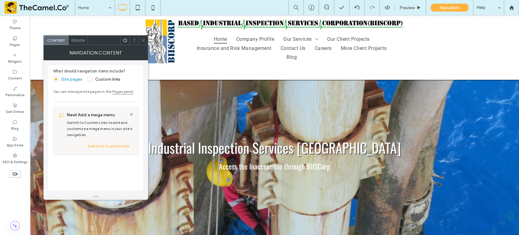
click at [77, 41] on span "Design" at bounding box center [77, 40] width 13 height 5
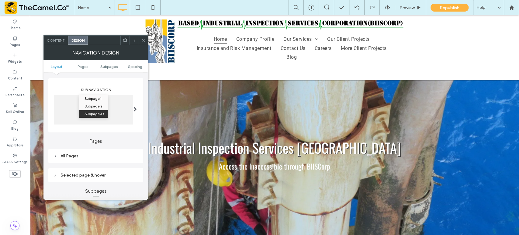
scroll to position [114, 0]
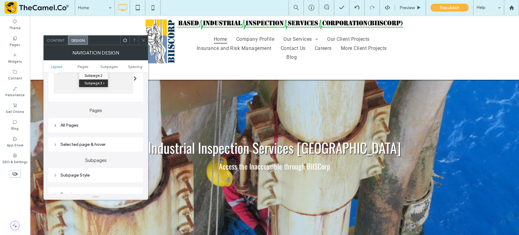
click at [75, 126] on div "All Pages" at bounding box center [95, 124] width 85 height 5
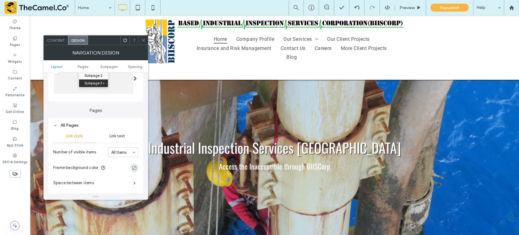
click at [113, 136] on span "Link text" at bounding box center [116, 135] width 15 height 5
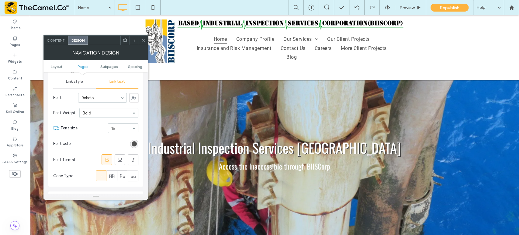
scroll to position [177, 0]
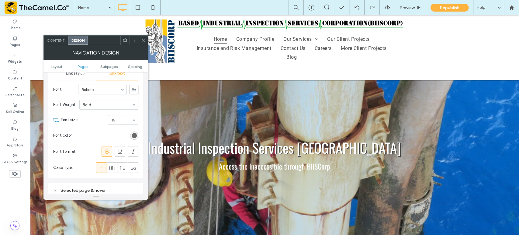
click at [133, 135] on div "rgb(81, 81, 81)" at bounding box center [134, 135] width 5 height 5
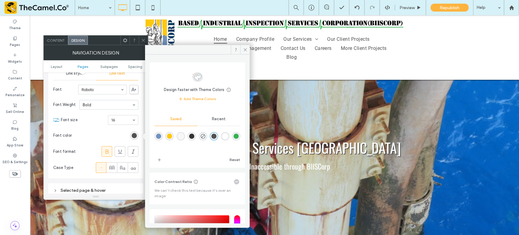
click at [194, 134] on div "rgba(51,51,51,1)" at bounding box center [191, 135] width 5 height 5
click at [219, 120] on span "Recent" at bounding box center [219, 118] width 14 height 5
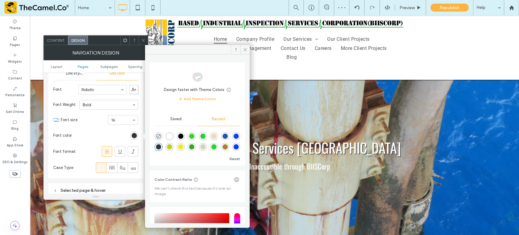
click at [181, 138] on div "rgba(0, 0, 0, 1)" at bounding box center [180, 135] width 5 height 5
type input "*******"
click at [246, 50] on icon at bounding box center [245, 49] width 5 height 5
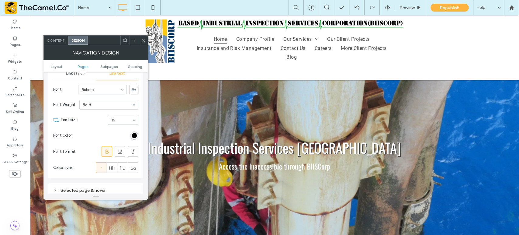
click at [145, 42] on icon at bounding box center [143, 40] width 5 height 5
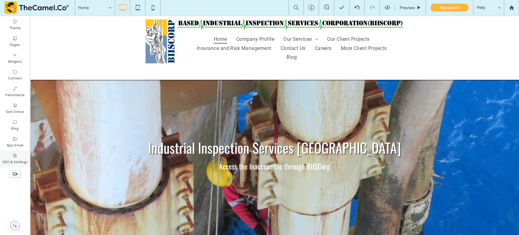
click at [13, 158] on label "SEO & Settings" at bounding box center [14, 161] width 25 height 7
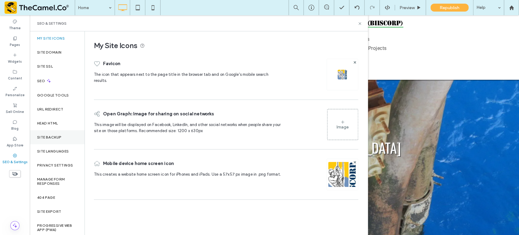
click at [54, 134] on div "Site Backup" at bounding box center [57, 137] width 55 height 14
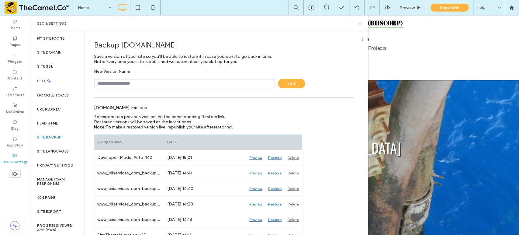
click at [360, 23] on use at bounding box center [359, 23] width 2 height 2
